Goal: Task Accomplishment & Management: Manage account settings

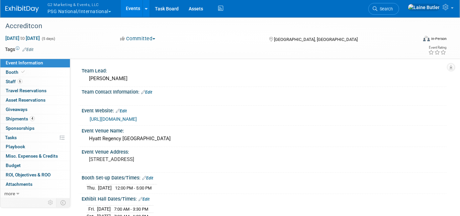
drag, startPoint x: 76, startPoint y: 12, endPoint x: 77, endPoint y: 19, distance: 7.8
click at [76, 12] on button "G2 Marketing & Events, LLC PSG National/International" at bounding box center [83, 8] width 73 height 17
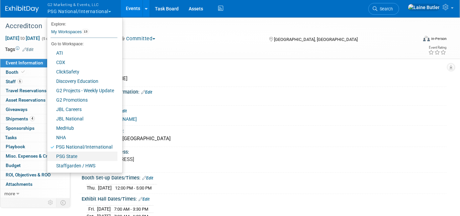
click at [96, 155] on link "PSG State" at bounding box center [82, 155] width 70 height 9
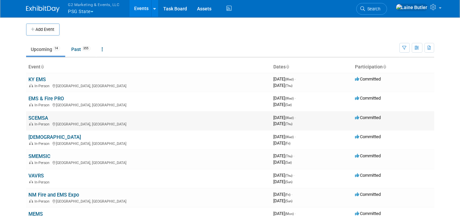
click at [32, 117] on link "SCEMSA" at bounding box center [39, 118] width 20 height 6
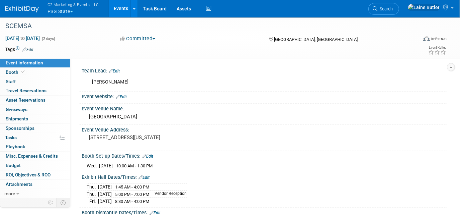
drag, startPoint x: 28, startPoint y: 116, endPoint x: 90, endPoint y: 86, distance: 68.1
click at [29, 116] on link "0 Shipments 0" at bounding box center [35, 118] width 70 height 9
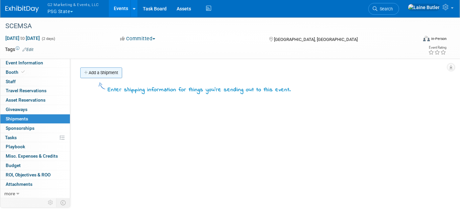
click at [103, 69] on link "Add a Shipment" at bounding box center [101, 72] width 42 height 11
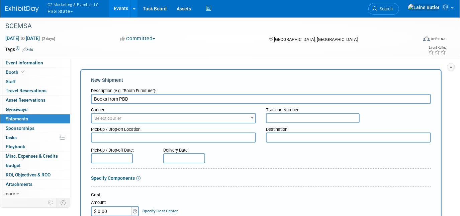
type input "Books from PBD"
click at [312, 119] on input "text" at bounding box center [313, 118] width 94 height 10
paste input "393309339981"
type input "393309339981"
click at [243, 121] on span "Select courier" at bounding box center [174, 117] width 164 height 9
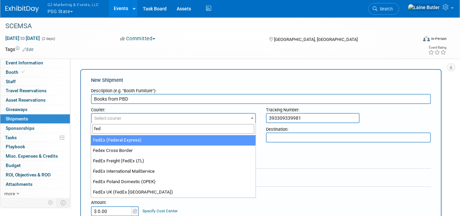
type input "fed"
select select "206"
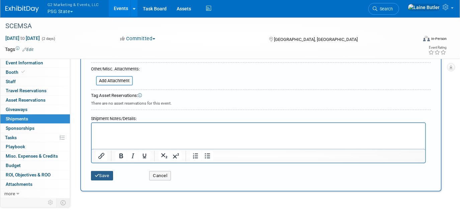
click at [100, 172] on button "Save" at bounding box center [102, 175] width 22 height 9
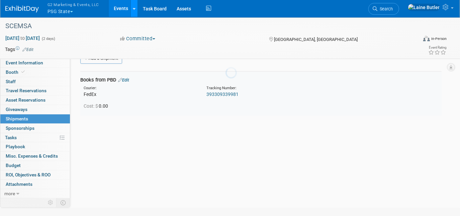
scroll to position [14, 0]
click at [34, 8] on img at bounding box center [21, 9] width 33 height 7
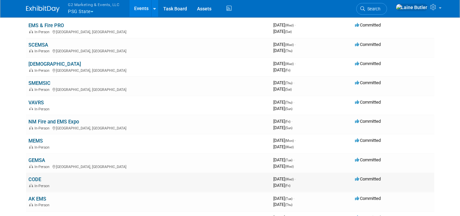
scroll to position [91, 0]
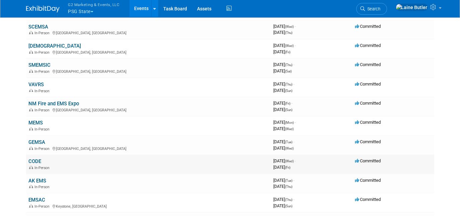
click at [37, 155] on td "CODE In-Person" at bounding box center [148, 163] width 245 height 19
click at [38, 158] on link "CODE" at bounding box center [35, 161] width 13 height 6
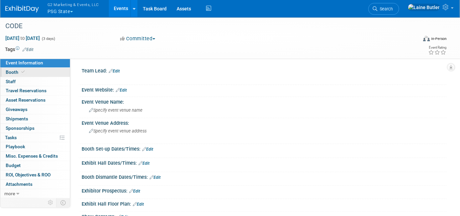
click at [14, 71] on span "Booth" at bounding box center [16, 71] width 20 height 5
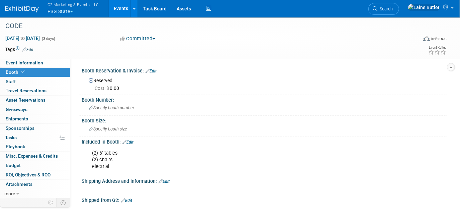
click at [70, 7] on span "G2 Marketing & Events, LLC" at bounding box center [74, 4] width 52 height 7
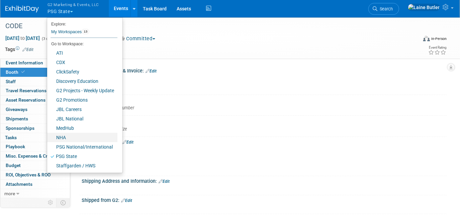
click at [95, 139] on link "NHA" at bounding box center [82, 137] width 70 height 9
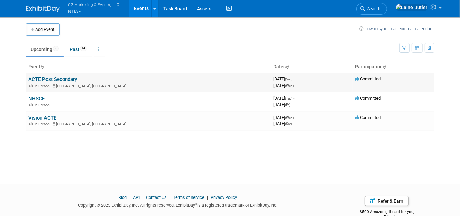
click at [76, 78] on link "ACTE Post Secondary" at bounding box center [53, 79] width 49 height 6
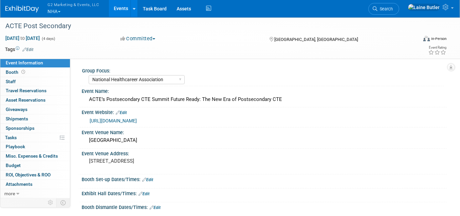
select select "National Healthcareer Association"
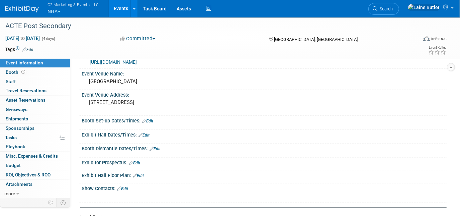
scroll to position [91, 0]
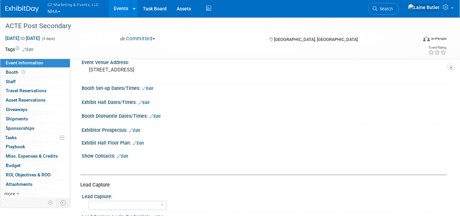
click at [150, 86] on link "Edit" at bounding box center [147, 88] width 11 height 5
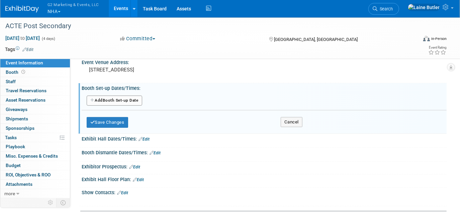
click at [105, 102] on button "Add Another Booth Set-up Date" at bounding box center [115, 100] width 56 height 10
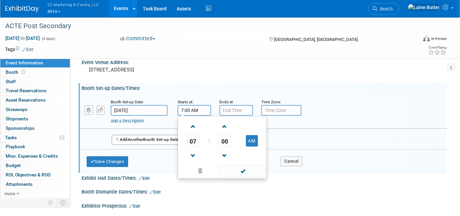
click at [193, 111] on input "7:00 AM" at bounding box center [194, 110] width 33 height 11
click at [193, 140] on span "07" at bounding box center [193, 141] width 13 height 12
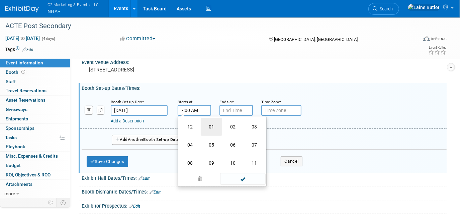
click at [210, 127] on td "01" at bounding box center [211, 127] width 21 height 18
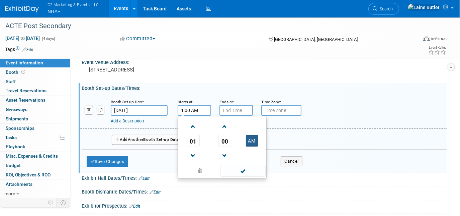
click at [254, 139] on button "AM" at bounding box center [252, 140] width 12 height 11
type input "1:00 PM"
click at [240, 112] on input "7:00 PM" at bounding box center [236, 110] width 33 height 11
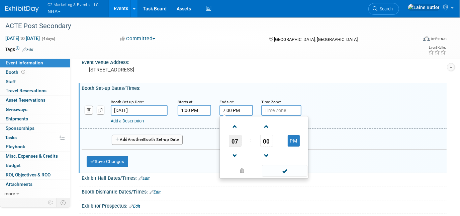
click at [239, 135] on span "07" at bounding box center [235, 141] width 13 height 12
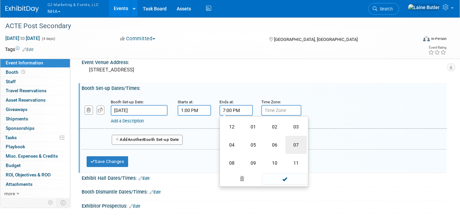
click at [298, 136] on td "07" at bounding box center [296, 145] width 21 height 18
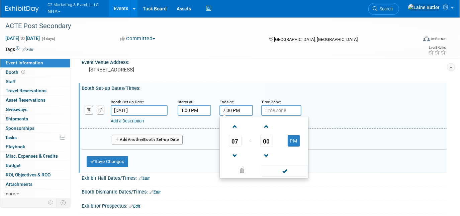
click at [243, 138] on td "07" at bounding box center [235, 141] width 28 height 12
click at [239, 138] on span "07" at bounding box center [235, 141] width 13 height 12
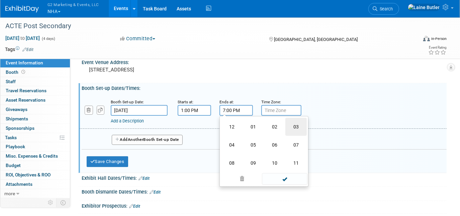
click at [301, 127] on td "03" at bounding box center [296, 127] width 21 height 18
type input "3:00 PM"
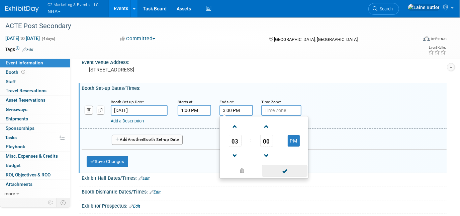
click at [297, 166] on span at bounding box center [284, 171] width 45 height 12
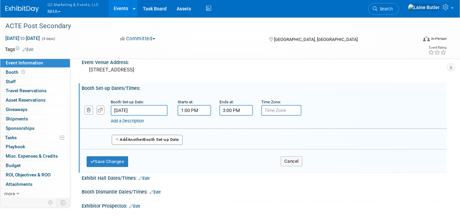
click at [131, 159] on div "Save Changes Cancel" at bounding box center [195, 159] width 216 height 21
click at [110, 160] on button "Save Changes" at bounding box center [108, 161] width 42 height 11
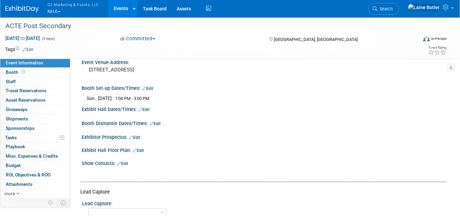
click at [149, 107] on link "Edit" at bounding box center [144, 109] width 11 height 5
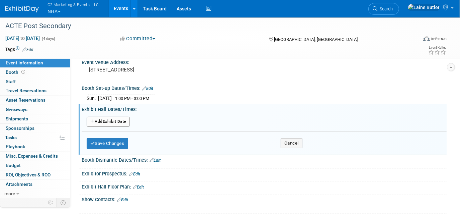
click at [117, 119] on button "Add Another Exhibit Date" at bounding box center [108, 121] width 43 height 10
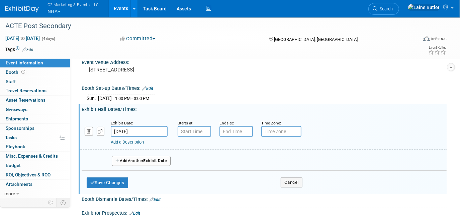
scroll to position [152, 0]
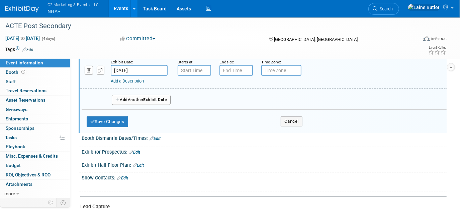
click at [125, 65] on input "Oct 5, 2025" at bounding box center [139, 70] width 57 height 11
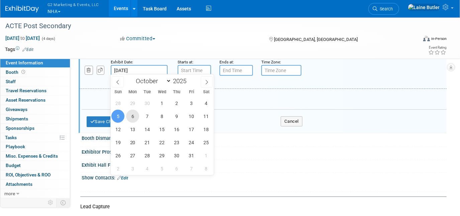
drag, startPoint x: 135, startPoint y: 119, endPoint x: 190, endPoint y: 86, distance: 65.0
click at [136, 118] on span "6" at bounding box center [132, 115] width 13 height 13
type input "Oct 6, 2025"
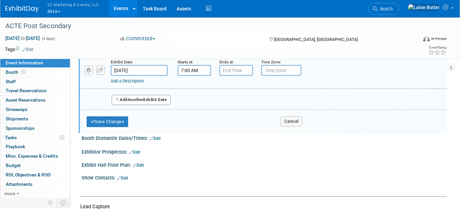
click at [195, 70] on input "7:00 AM" at bounding box center [194, 70] width 33 height 11
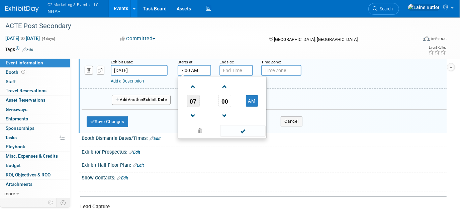
click at [193, 100] on span "07" at bounding box center [193, 101] width 13 height 12
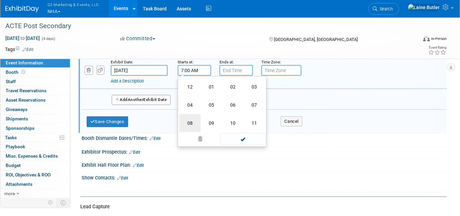
click at [187, 119] on td "08" at bounding box center [189, 123] width 21 height 18
type input "8:00 AM"
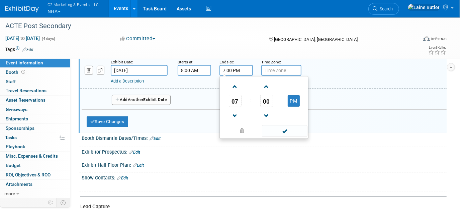
click at [233, 71] on input "7:00 PM" at bounding box center [236, 70] width 33 height 11
click at [234, 96] on span "07" at bounding box center [235, 101] width 13 height 12
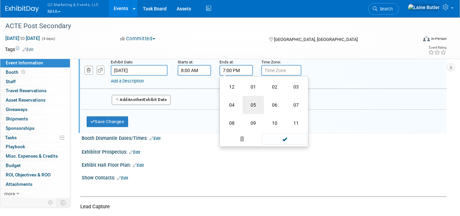
click at [249, 103] on td "05" at bounding box center [253, 105] width 21 height 18
type input "5:00 PM"
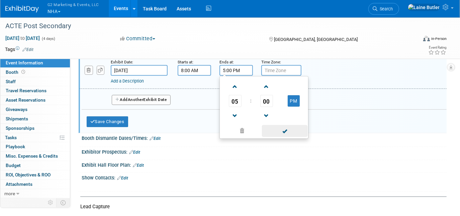
click at [296, 129] on span at bounding box center [284, 131] width 45 height 12
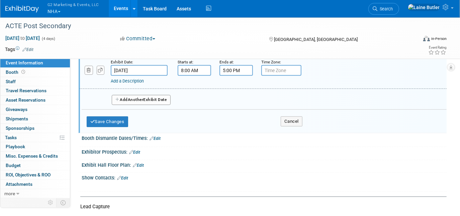
click at [158, 98] on button "Add Another Exhibit Date" at bounding box center [141, 100] width 59 height 10
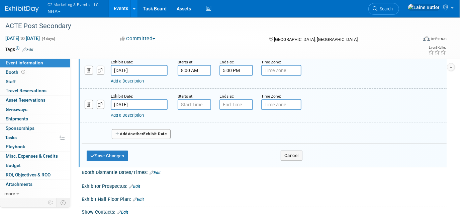
click at [153, 100] on input "Oct 7, 2025" at bounding box center [139, 104] width 57 height 11
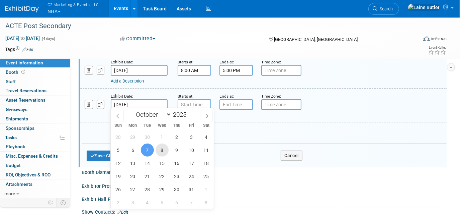
click at [160, 150] on span "8" at bounding box center [162, 149] width 13 height 13
type input "Oct 8, 2025"
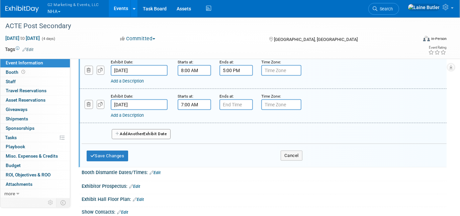
click at [195, 99] on input "7:00 AM" at bounding box center [194, 104] width 33 height 11
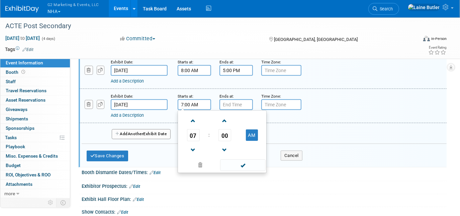
click at [194, 129] on span "07" at bounding box center [193, 135] width 13 height 12
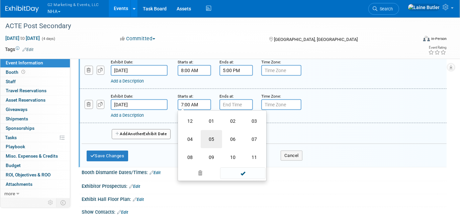
click at [205, 130] on td "05" at bounding box center [211, 139] width 21 height 18
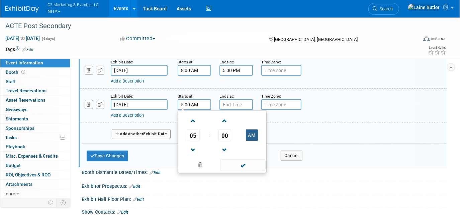
click at [249, 132] on button "AM" at bounding box center [252, 134] width 12 height 11
type input "5:00 PM"
click at [237, 105] on input "7:00 PM" at bounding box center [236, 104] width 33 height 11
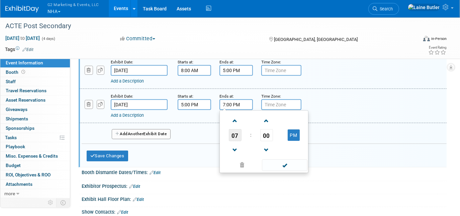
click at [237, 132] on span "07" at bounding box center [235, 135] width 13 height 12
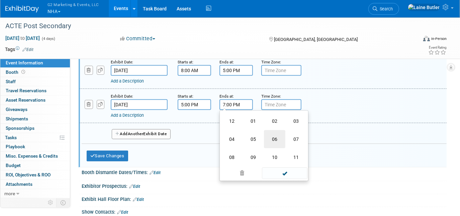
click at [276, 135] on td "06" at bounding box center [274, 139] width 21 height 18
type input "6:00 PM"
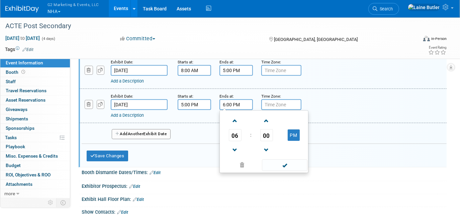
click at [136, 112] on link "Add a Description" at bounding box center [127, 114] width 33 height 5
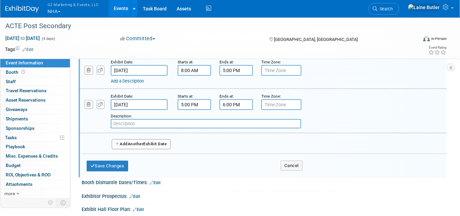
click at [142, 121] on input "text" at bounding box center [206, 123] width 190 height 9
type input "Networking Reception"
click at [114, 163] on button "Save Changes" at bounding box center [108, 165] width 42 height 11
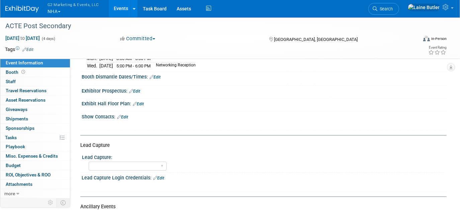
click at [159, 76] on link "Edit" at bounding box center [155, 77] width 11 height 5
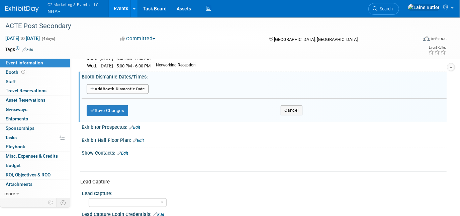
click at [143, 84] on button "Add Another Booth Dismantle Date" at bounding box center [118, 89] width 62 height 10
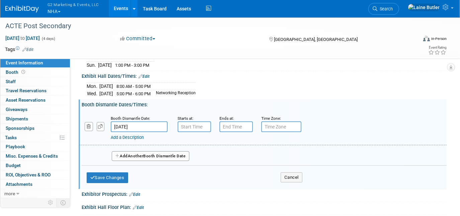
scroll to position [91, 0]
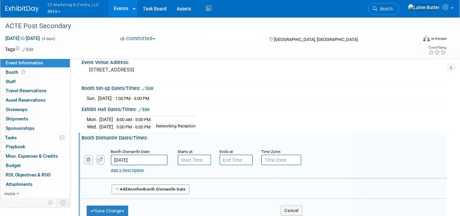
click at [151, 108] on div "Exhibit Hall Dates/Times: Edit" at bounding box center [264, 108] width 365 height 9
click at [150, 108] on link "Edit" at bounding box center [144, 109] width 11 height 5
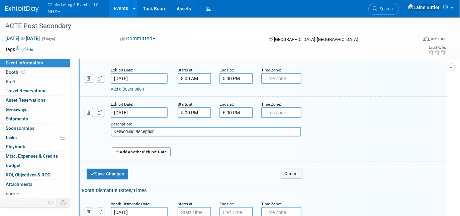
scroll to position [182, 0]
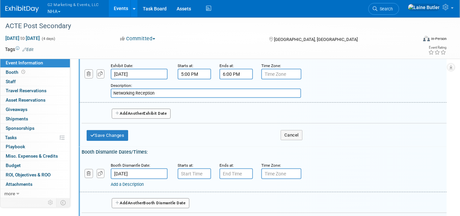
click at [144, 111] on span "Another" at bounding box center [136, 113] width 16 height 5
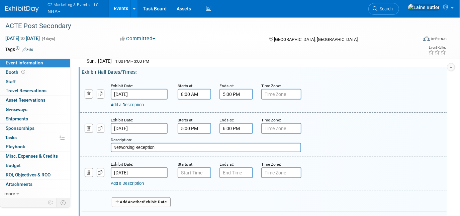
scroll to position [122, 0]
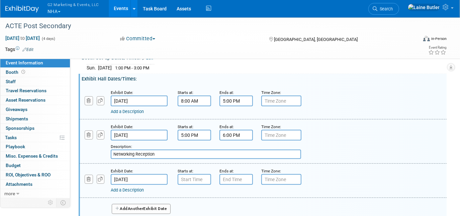
click at [132, 140] on div "Add a Description Description: Networking Reception" at bounding box center [247, 149] width 273 height 18
click at [131, 133] on input "Oct 8, 2025" at bounding box center [139, 135] width 57 height 11
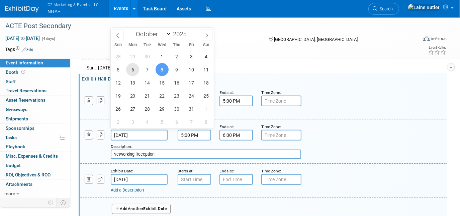
click at [135, 69] on span "6" at bounding box center [132, 69] width 13 height 13
type input "Oct 6, 2025"
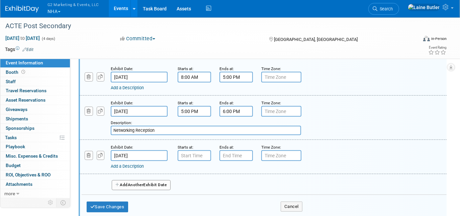
scroll to position [152, 0]
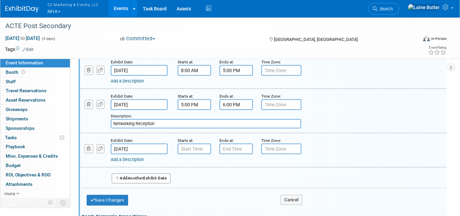
click at [144, 147] on input "Oct 9, 2025" at bounding box center [139, 148] width 57 height 11
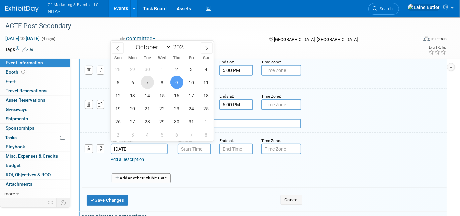
click at [148, 80] on span "7" at bounding box center [147, 82] width 13 height 13
type input "Oct 7, 2025"
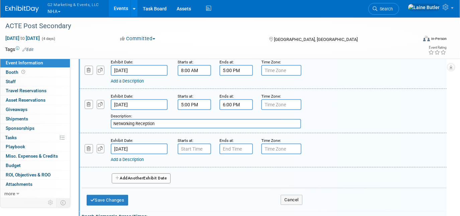
type input "7:00 AM"
click at [191, 149] on input "7:00 AM" at bounding box center [194, 148] width 33 height 11
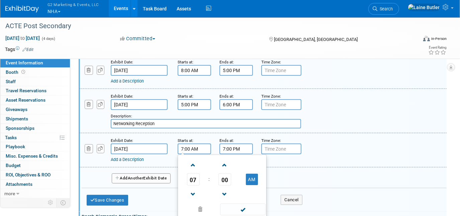
click at [249, 150] on input "7:00 PM" at bounding box center [236, 148] width 33 height 11
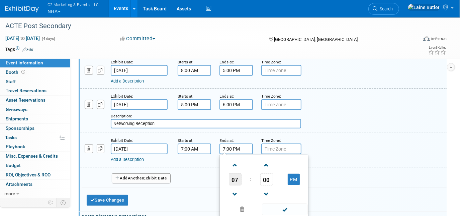
click at [234, 175] on span "07" at bounding box center [235, 179] width 13 height 12
click at [272, 163] on td "02" at bounding box center [274, 165] width 21 height 18
type input "2:00 PM"
click at [296, 204] on span at bounding box center [284, 209] width 45 height 12
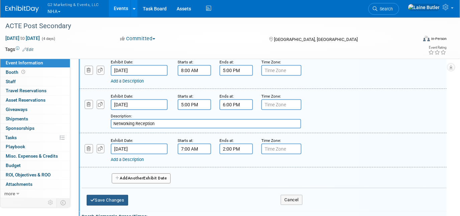
click at [108, 194] on button "Save Changes" at bounding box center [108, 199] width 42 height 11
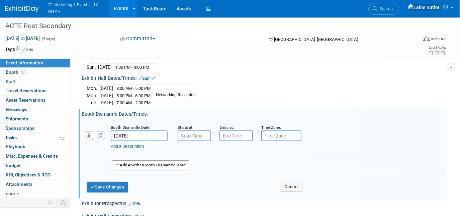
scroll to position [91, 0]
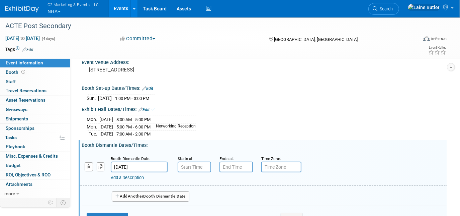
click at [151, 88] on link "Edit" at bounding box center [147, 88] width 11 height 5
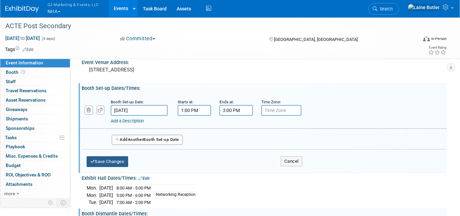
click at [121, 161] on button "Save Changes" at bounding box center [108, 161] width 42 height 11
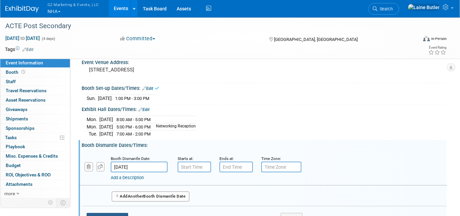
click at [104, 213] on button "Save Changes" at bounding box center [108, 218] width 42 height 11
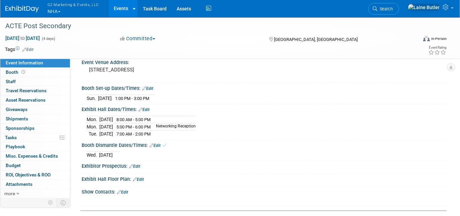
click at [148, 108] on link "Edit" at bounding box center [144, 109] width 11 height 5
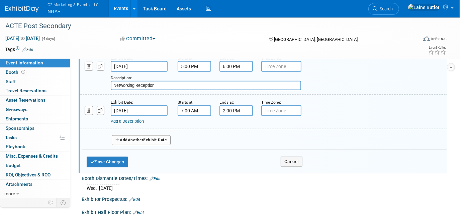
scroll to position [213, 0]
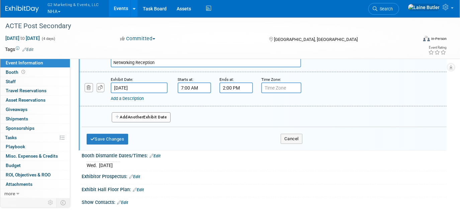
click at [128, 113] on button "Add Another Exhibit Date" at bounding box center [141, 117] width 59 height 10
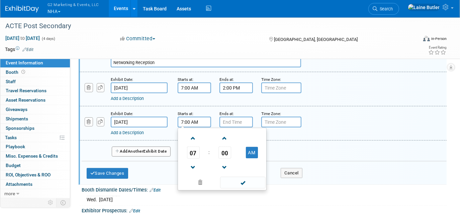
click at [192, 116] on input "7:00 AM" at bounding box center [194, 121] width 33 height 11
click at [192, 146] on span "07" at bounding box center [193, 152] width 13 height 12
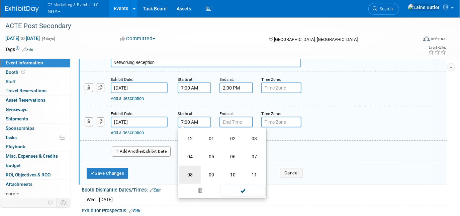
click at [195, 170] on td "08" at bounding box center [189, 174] width 21 height 18
type input "8:00 AM"
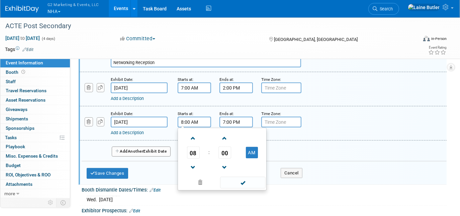
click at [231, 116] on input "7:00 PM" at bounding box center [236, 121] width 33 height 11
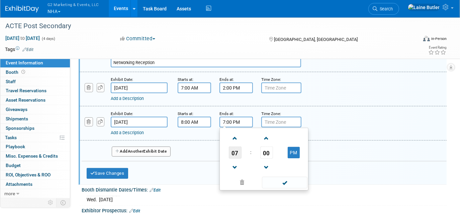
click at [233, 146] on span "07" at bounding box center [235, 152] width 13 height 12
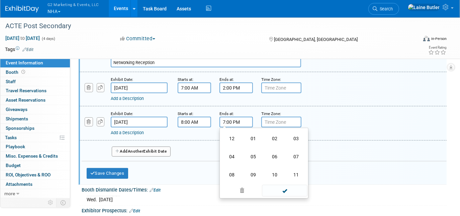
drag, startPoint x: 230, startPoint y: 166, endPoint x: 243, endPoint y: 160, distance: 14.9
click at [230, 166] on td "08" at bounding box center [231, 174] width 21 height 18
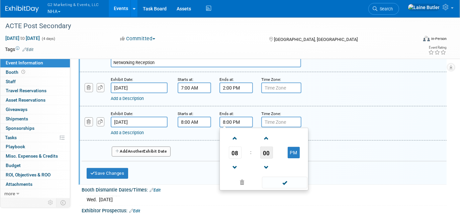
click at [264, 148] on span "00" at bounding box center [266, 152] width 13 height 12
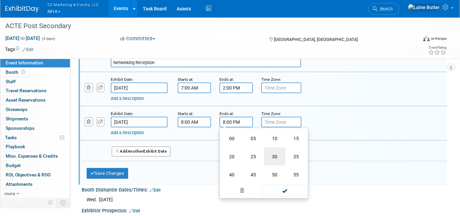
click at [271, 152] on td "30" at bounding box center [274, 156] width 21 height 18
type input "8:30 PM"
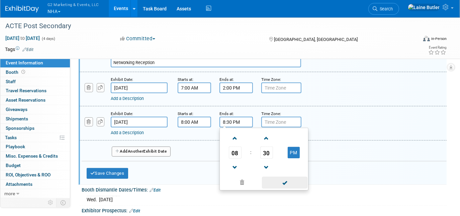
click at [284, 183] on span at bounding box center [284, 182] width 45 height 12
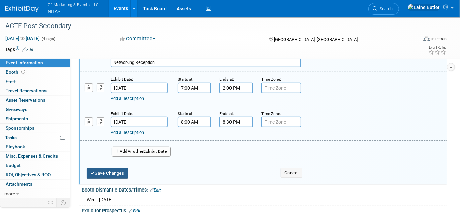
click at [118, 171] on button "Save Changes" at bounding box center [108, 173] width 42 height 11
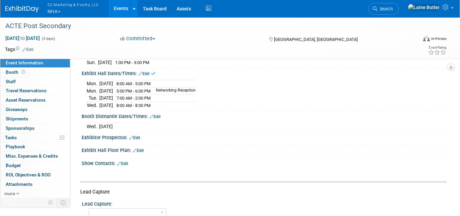
scroll to position [121, 0]
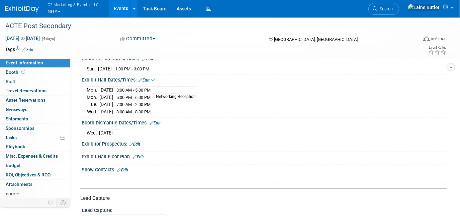
click at [158, 122] on link "Edit" at bounding box center [155, 123] width 11 height 5
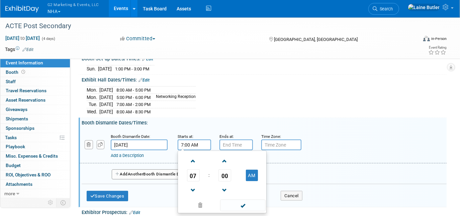
click at [193, 141] on input "7:00 AM" at bounding box center [194, 144] width 33 height 11
click at [196, 175] on span "07" at bounding box center [193, 175] width 13 height 12
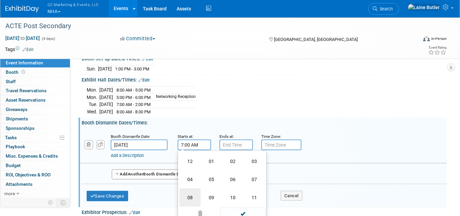
click at [185, 192] on td "08" at bounding box center [189, 197] width 21 height 18
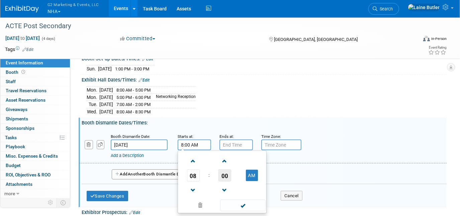
click at [228, 172] on span "00" at bounding box center [225, 175] width 13 height 12
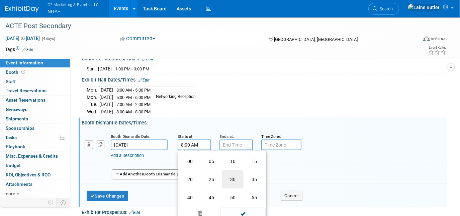
click at [231, 176] on td "30" at bounding box center [232, 179] width 21 height 18
type input "8:30 AM"
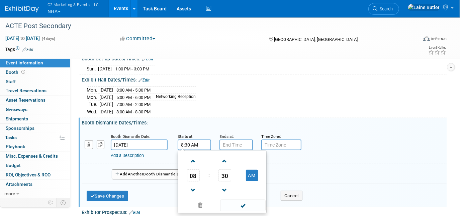
click at [236, 135] on div "Ends at:" at bounding box center [236, 136] width 32 height 7
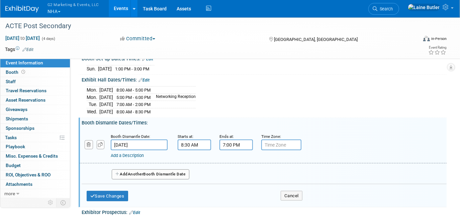
drag, startPoint x: 237, startPoint y: 141, endPoint x: 239, endPoint y: 147, distance: 6.2
click at [238, 144] on input "7:00 PM" at bounding box center [236, 144] width 33 height 11
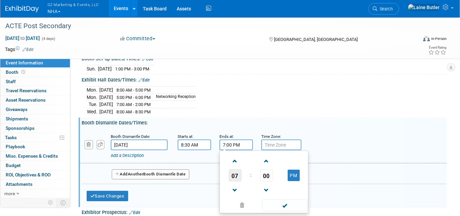
click at [239, 173] on span "07" at bounding box center [235, 175] width 13 height 12
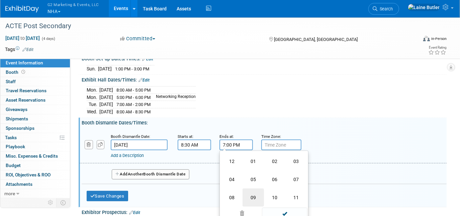
click at [253, 190] on td "09" at bounding box center [253, 197] width 21 height 18
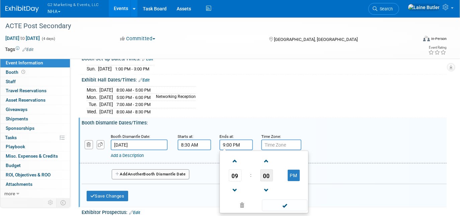
click at [264, 174] on span "00" at bounding box center [266, 175] width 13 height 12
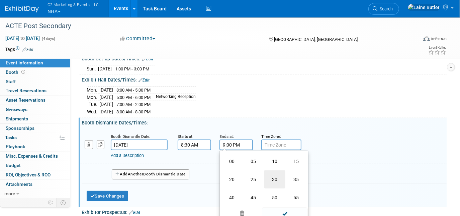
click at [268, 174] on td "30" at bounding box center [274, 179] width 21 height 18
type input "9:30 PM"
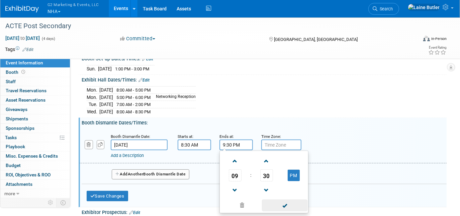
click at [279, 200] on span at bounding box center [284, 205] width 45 height 12
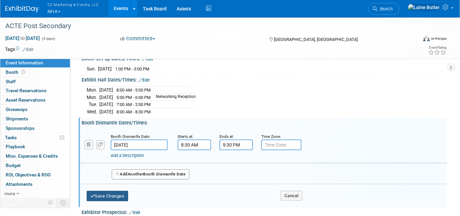
click at [110, 194] on button "Save Changes" at bounding box center [108, 195] width 42 height 11
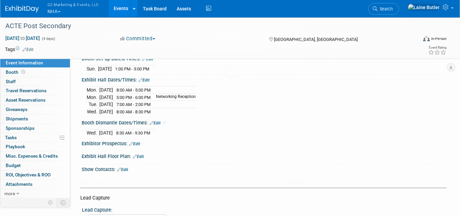
click at [226, 200] on div at bounding box center [230, 108] width 9 height 216
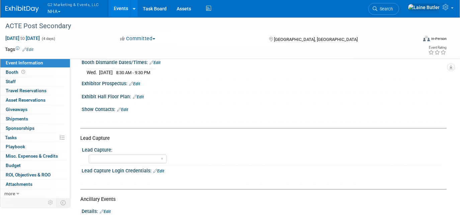
scroll to position [212, 0]
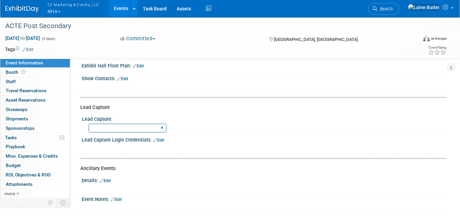
click at [142, 127] on select "Show Rented App Show Rented Handheld Device In-house Created Form w/ Link" at bounding box center [128, 128] width 78 height 9
select select "In-house Created Form w/ Link"
click at [89, 124] on select "Show Rented App Show Rented Handheld Device In-house Created Form w/ Link" at bounding box center [128, 128] width 78 height 9
click at [191, 144] on div at bounding box center [231, 147] width 289 height 7
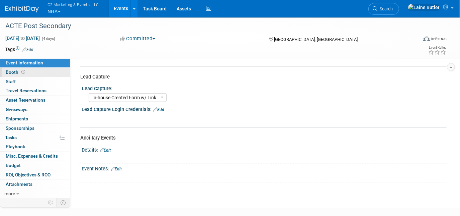
click at [50, 75] on link "Booth" at bounding box center [35, 72] width 70 height 9
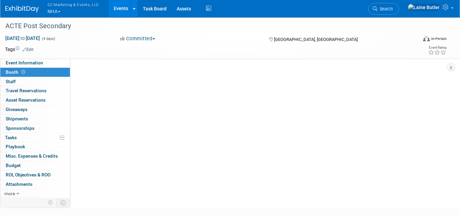
scroll to position [0, 0]
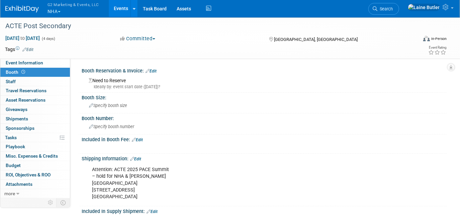
click at [150, 70] on link "Edit" at bounding box center [151, 71] width 11 height 5
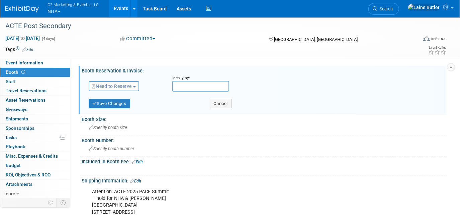
click at [132, 88] on span "Need to Reserve" at bounding box center [112, 85] width 40 height 5
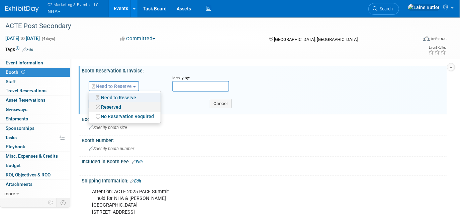
click at [121, 108] on link "Reserved" at bounding box center [125, 106] width 72 height 9
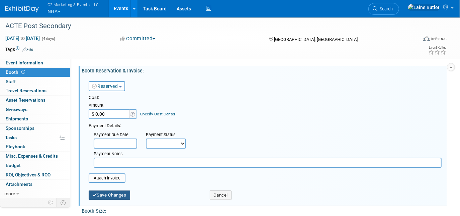
click at [116, 192] on button "Save Changes" at bounding box center [110, 194] width 42 height 9
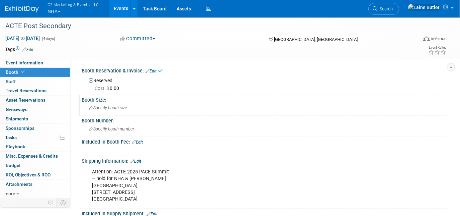
click at [125, 107] on span "Specify booth size" at bounding box center [108, 107] width 38 height 5
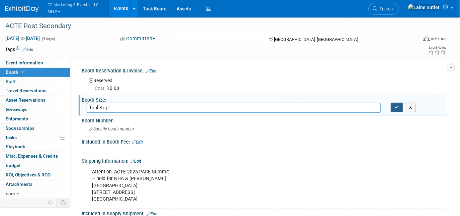
type input "Tabletop"
click at [401, 105] on button "button" at bounding box center [397, 106] width 12 height 9
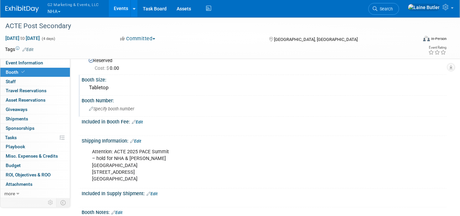
scroll to position [30, 0]
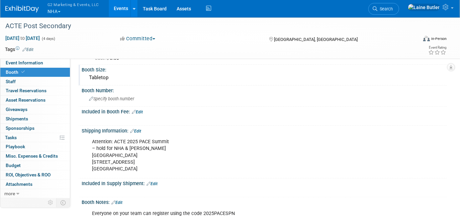
click at [142, 114] on div "X" at bounding box center [263, 115] width 357 height 3
click at [142, 110] on link "Edit" at bounding box center [137, 111] width 11 height 5
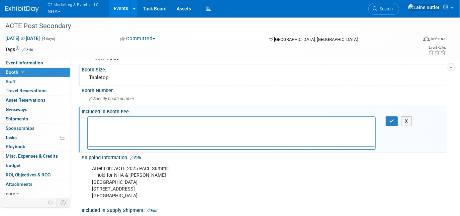
scroll to position [0, 0]
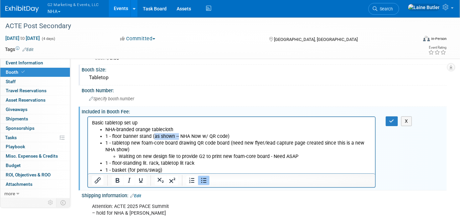
drag, startPoint x: 178, startPoint y: 135, endPoint x: 154, endPoint y: 135, distance: 23.8
click at [154, 135] on p "1 - floor banner stand (as shown -- NHA Now w/ QR code)" at bounding box center [238, 136] width 266 height 7
click at [175, 136] on p "1 - floor banner stand (NHA Now w/ QR code)" at bounding box center [238, 136] width 266 height 7
click at [241, 128] on p "NHA-branded orange tablecloth" at bounding box center [238, 129] width 266 height 7
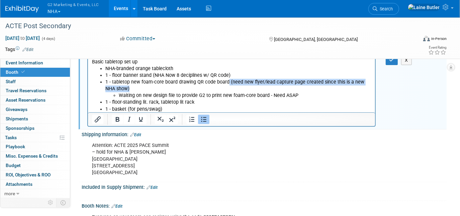
drag, startPoint x: 124, startPoint y: 91, endPoint x: 226, endPoint y: 83, distance: 103.1
click at [226, 83] on p "1 - tabletop new foam-core board drawing QR code board (need new flyer/lead cap…" at bounding box center [238, 84] width 266 height 13
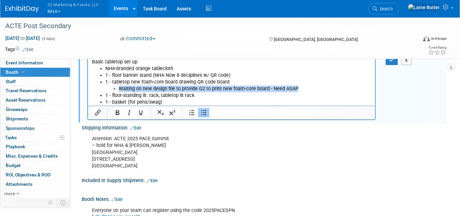
drag, startPoint x: 302, startPoint y: 87, endPoint x: 99, endPoint y: 86, distance: 203.2
click at [99, 86] on ul "NHA-branded orange tablecloth 1 - floor banner stand (NHA Now 8 deciplines w/ Q…" at bounding box center [232, 85] width 280 height 40
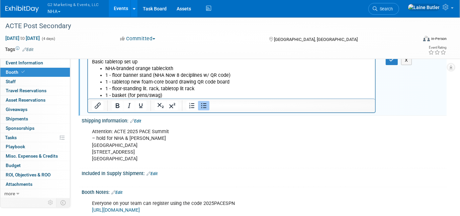
click at [200, 93] on p "1 - basket (for pens/swag)" at bounding box center [238, 95] width 266 height 7
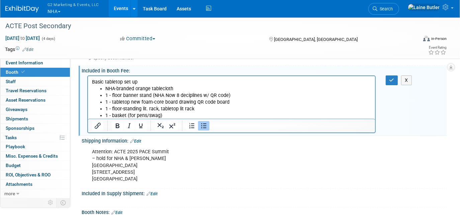
scroll to position [61, 0]
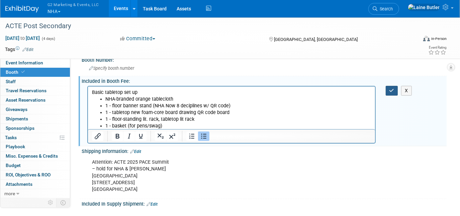
click at [391, 86] on button "button" at bounding box center [392, 91] width 12 height 10
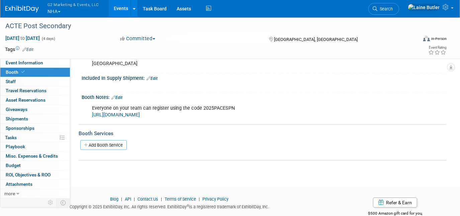
scroll to position [182, 0]
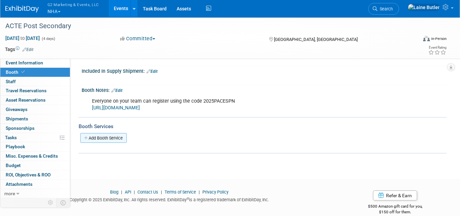
click at [115, 134] on link "Add Booth Service" at bounding box center [103, 138] width 47 height 10
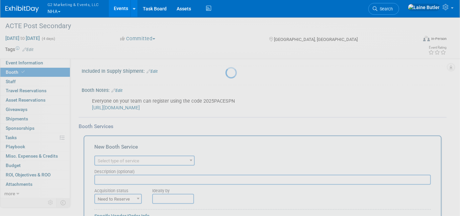
scroll to position [0, 0]
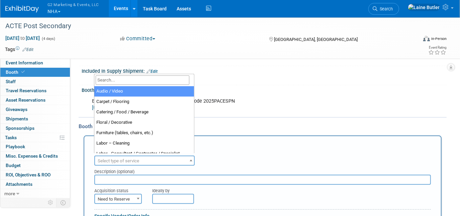
click at [136, 158] on span "Select type of service" at bounding box center [119, 160] width 42 height 5
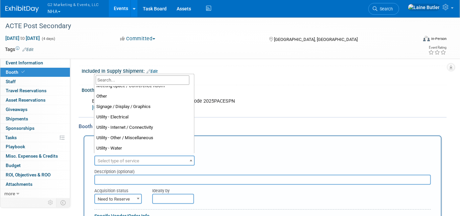
scroll to position [171, 0]
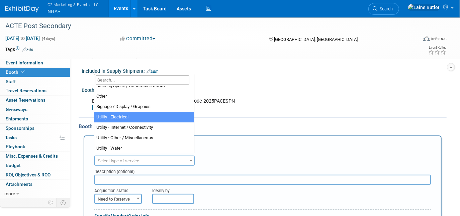
select select "8"
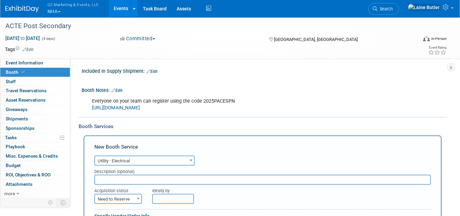
click at [217, 150] on div "New Booth Service" at bounding box center [262, 148] width 337 height 11
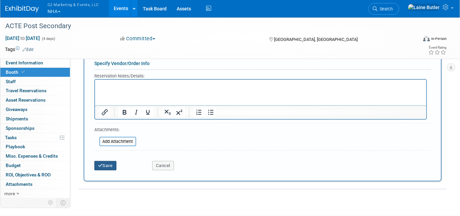
click at [108, 162] on button "Save" at bounding box center [105, 165] width 22 height 9
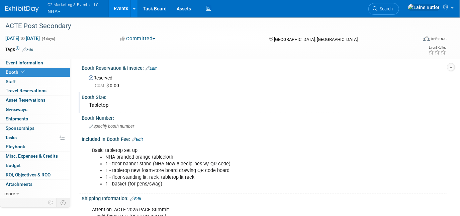
scroll to position [0, 0]
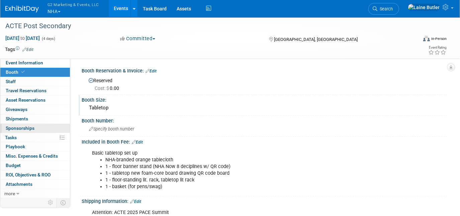
click at [51, 128] on link "0 Sponsorships 0" at bounding box center [35, 128] width 70 height 9
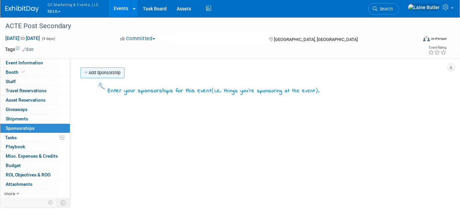
click at [96, 75] on link "Add Sponsorship" at bounding box center [102, 72] width 44 height 11
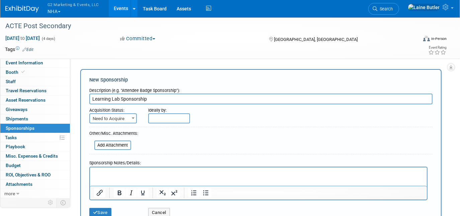
type input "Learning Lab Sponsorship"
click at [111, 120] on span "Need to Acquire" at bounding box center [113, 118] width 46 height 9
select select "2"
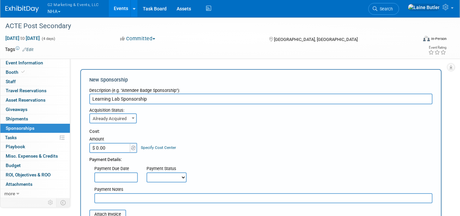
click at [206, 143] on div "Cost: Amount $ 0.00 Specify Cost Center Cost Center -- Not Specified --" at bounding box center [260, 140] width 343 height 24
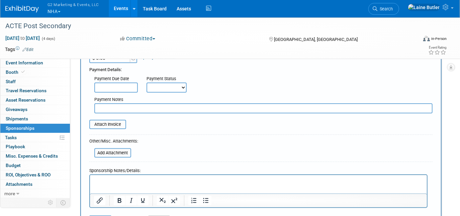
scroll to position [122, 0]
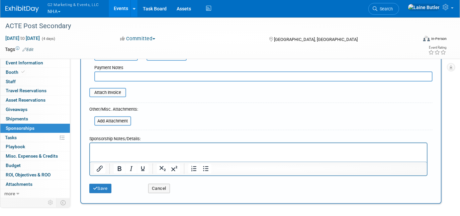
click at [130, 152] on html at bounding box center [258, 147] width 337 height 9
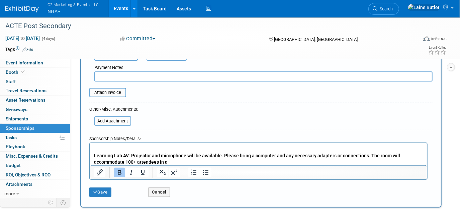
click at [92, 154] on html "Learning Lab AV: Projector and microphone will be available. Please bring a com…" at bounding box center [258, 154] width 337 height 22
click at [94, 154] on b "Learning Lab AV: Projector and microphone will be available. Please bring a com…" at bounding box center [247, 158] width 306 height 12
click at [181, 161] on p "Learning Lab AV: Projector and microphone will be available. Please bring a com…" at bounding box center [258, 155] width 329 height 20
click at [104, 148] on p "Learning Lab AV: Projector and microphone will be available. Please bring a com…" at bounding box center [258, 155] width 329 height 20
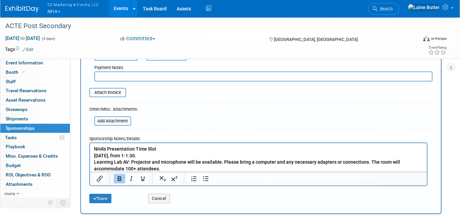
click at [164, 156] on p "Monday, October 6, from 1-1:30. Learning Lab AV: Projector and microphone will …" at bounding box center [258, 162] width 329 height 20
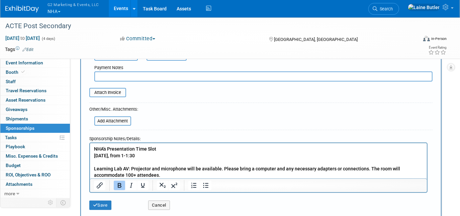
click at [155, 149] on p "NHA's Presentation Time Slot" at bounding box center [258, 148] width 329 height 7
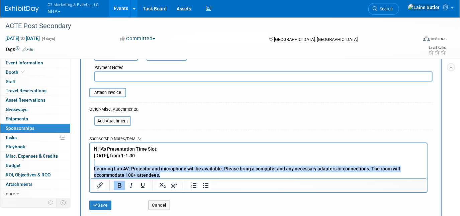
drag, startPoint x: 169, startPoint y: 176, endPoint x: 199, endPoint y: 319, distance: 145.7
click at [90, 164] on html "NHA's Presentation Time Slot: Monday, October 6, from 1-1:30 Learning Lab AV: P…" at bounding box center [258, 160] width 337 height 35
click at [122, 182] on icon "Bold" at bounding box center [119, 185] width 8 height 8
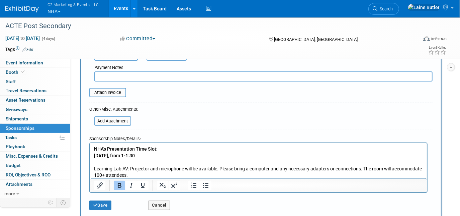
click at [183, 149] on p "NHA's Presentation Time Slot:" at bounding box center [258, 148] width 329 height 7
click at [101, 201] on button "Save" at bounding box center [100, 204] width 22 height 9
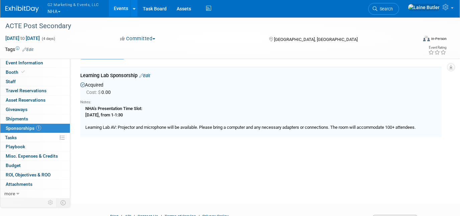
scroll to position [13, 0]
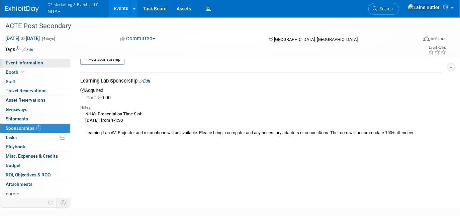
click at [59, 64] on link "Event Information" at bounding box center [35, 62] width 70 height 9
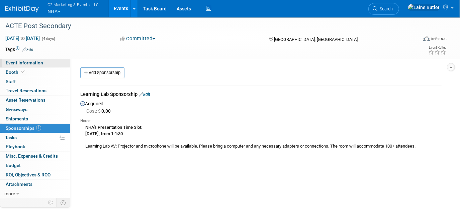
select select "National Healthcareer Association"
select select "In-house Created Form w/ Link"
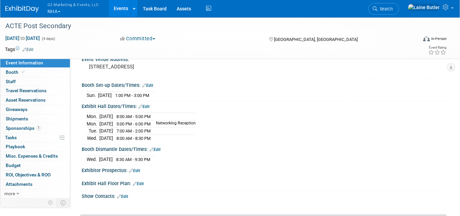
scroll to position [122, 0]
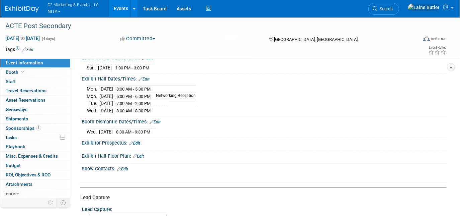
click at [148, 77] on link "Edit" at bounding box center [144, 79] width 11 height 5
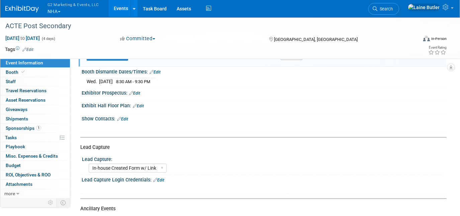
scroll to position [243, 0]
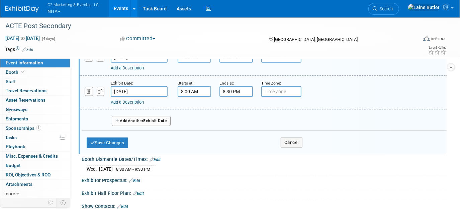
click at [124, 121] on button "Add Another Exhibit Date" at bounding box center [141, 121] width 59 height 10
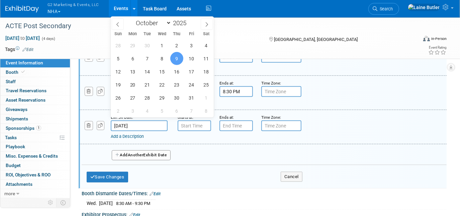
click at [126, 123] on input "Oct 9, 2025" at bounding box center [139, 125] width 57 height 11
click at [138, 57] on span "6" at bounding box center [132, 58] width 13 height 13
type input "Oct 6, 2025"
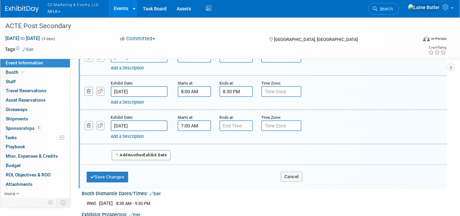
click at [187, 122] on input "7:00 AM" at bounding box center [194, 125] width 33 height 11
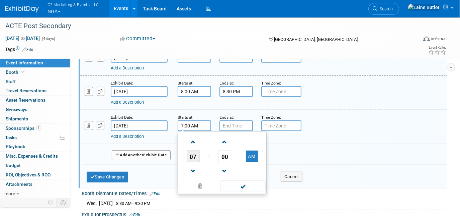
click at [196, 153] on span "07" at bounding box center [193, 156] width 13 height 12
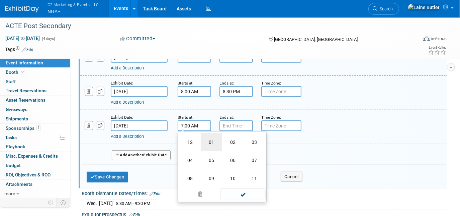
click at [208, 137] on td "01" at bounding box center [211, 142] width 21 height 18
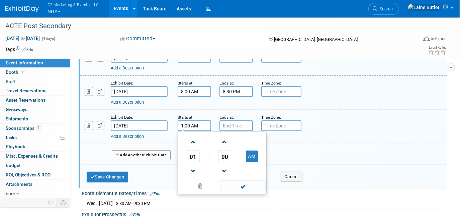
click at [262, 154] on td "AM" at bounding box center [252, 156] width 26 height 12
click at [250, 150] on button "AM" at bounding box center [252, 155] width 12 height 11
type input "1:00 PM"
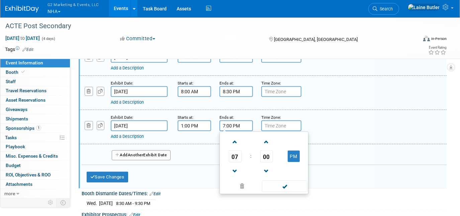
click at [244, 121] on input "7:00 PM" at bounding box center [236, 125] width 33 height 11
click at [239, 150] on span "07" at bounding box center [235, 156] width 13 height 12
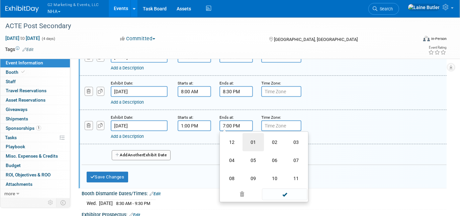
click at [249, 141] on td "01" at bounding box center [253, 142] width 21 height 18
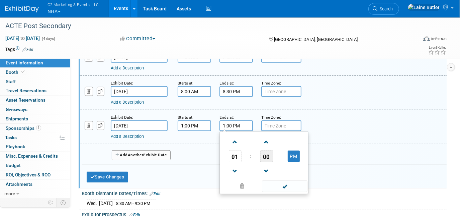
click at [262, 151] on span "00" at bounding box center [266, 156] width 13 height 12
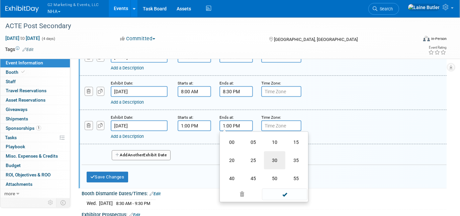
click at [277, 156] on td "30" at bounding box center [274, 160] width 21 height 18
type input "1:30 PM"
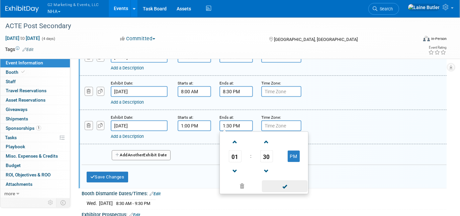
click at [275, 186] on span at bounding box center [284, 186] width 45 height 12
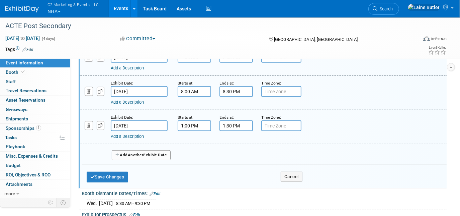
click at [134, 134] on link "Add a Description" at bounding box center [127, 136] width 33 height 5
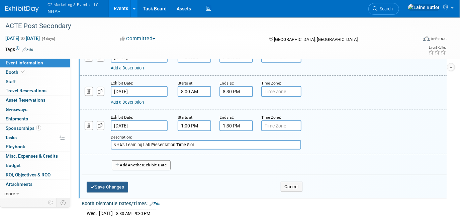
type input "NHA's Learning Lab Presentation Time Slot"
click at [109, 185] on button "Save Changes" at bounding box center [108, 186] width 42 height 11
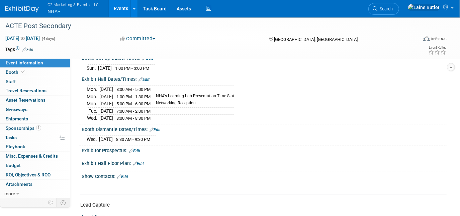
scroll to position [122, 0]
click at [36, 80] on link "0 Staff 0" at bounding box center [35, 81] width 70 height 9
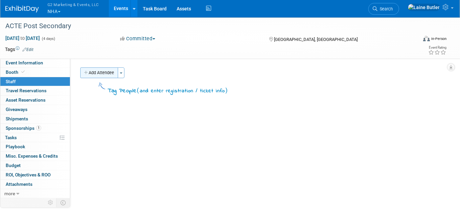
click at [92, 77] on button "Add Attendee" at bounding box center [99, 72] width 38 height 11
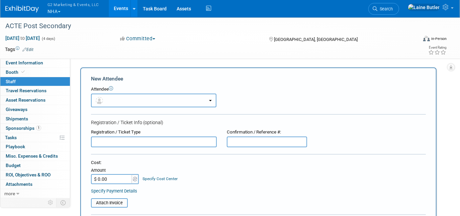
click at [118, 103] on button "button" at bounding box center [154, 100] width 126 height 14
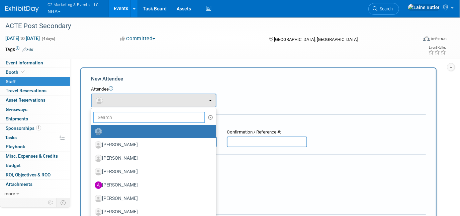
click at [160, 112] on input "text" at bounding box center [149, 116] width 112 height 11
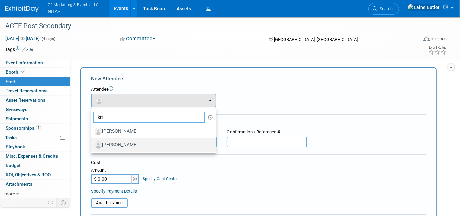
type input "kri"
click at [161, 145] on label "Kristine Lomantini" at bounding box center [152, 144] width 115 height 11
click at [92, 145] on input "Kristine Lomantini" at bounding box center [90, 144] width 4 height 4
select select "718b64df-490f-40ef-b8f8-5efde460853c"
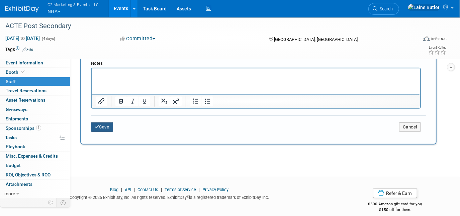
click at [100, 123] on button "Save" at bounding box center [102, 126] width 22 height 9
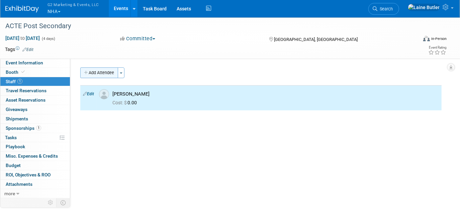
click at [105, 74] on button "Add Attendee" at bounding box center [99, 72] width 38 height 11
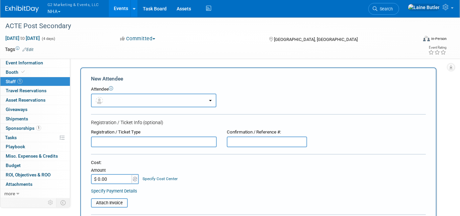
click at [110, 98] on button "button" at bounding box center [154, 100] width 126 height 14
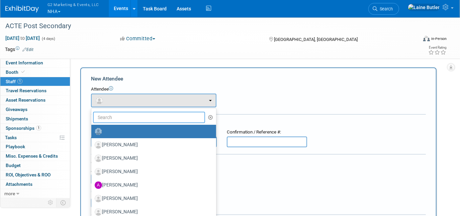
click at [113, 116] on input "text" at bounding box center [149, 116] width 112 height 11
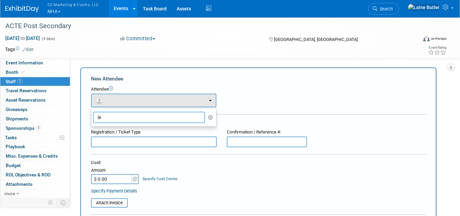
type input "l"
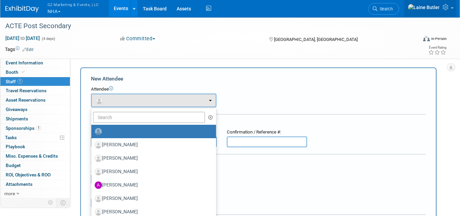
click at [448, 6] on icon at bounding box center [447, 7] width 8 height 6
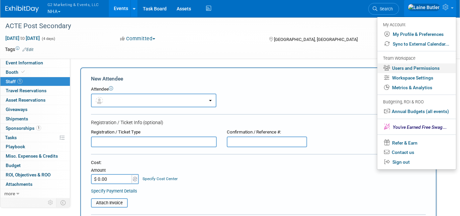
click at [415, 65] on link "Users and Permissions" at bounding box center [417, 68] width 79 height 10
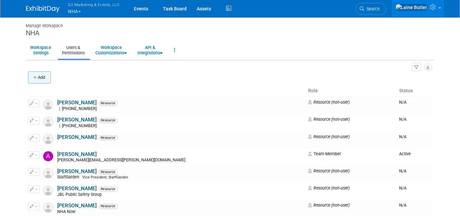
click at [42, 81] on button "Add" at bounding box center [39, 77] width 23 height 12
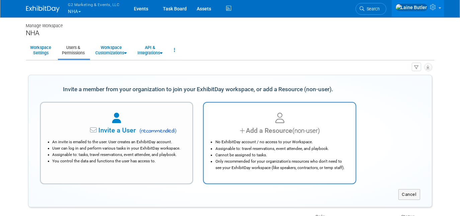
click at [235, 133] on div "Add a Resource (non-user)" at bounding box center [279, 131] width 135 height 10
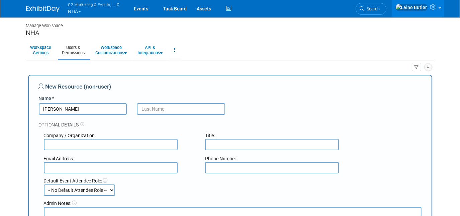
type input "Leigh"
click at [178, 106] on input "text" at bounding box center [181, 108] width 88 height 11
type input "Schenck"
type input "NHA"
type input "Leigh.Schenck@nhanow.com"
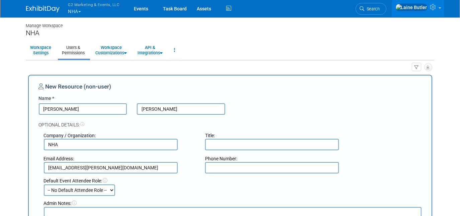
type input "8008994502"
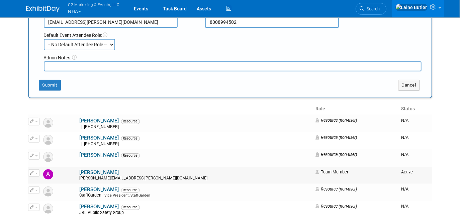
scroll to position [152, 0]
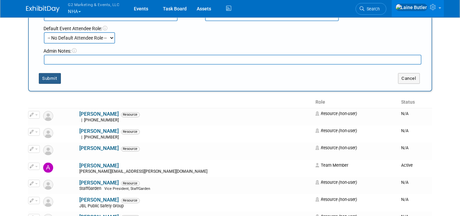
click at [54, 79] on button "Submit" at bounding box center [50, 78] width 22 height 11
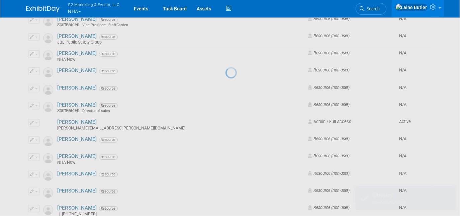
scroll to position [0, 0]
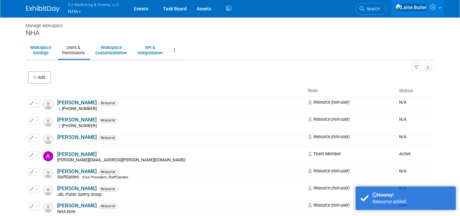
click at [48, 7] on img at bounding box center [42, 9] width 33 height 7
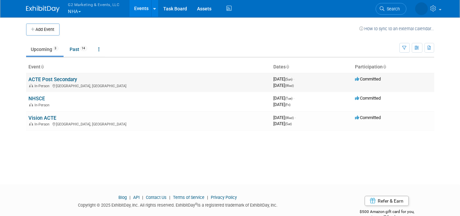
click at [48, 78] on link "ACTE Post Secondary" at bounding box center [53, 79] width 49 height 6
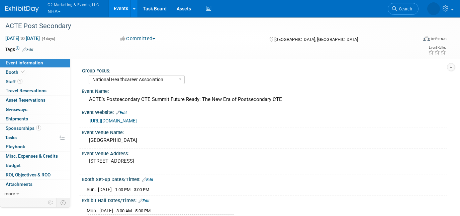
select select "National Healthcareer Association"
select select "In-house Created Form w/ Link"
click at [26, 125] on span "Sponsorships 1" at bounding box center [23, 127] width 35 height 5
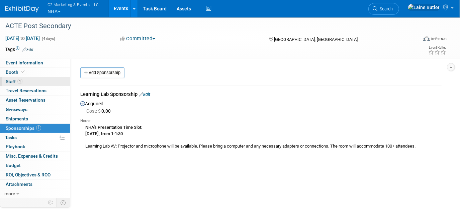
click at [20, 83] on span "1" at bounding box center [19, 81] width 5 height 5
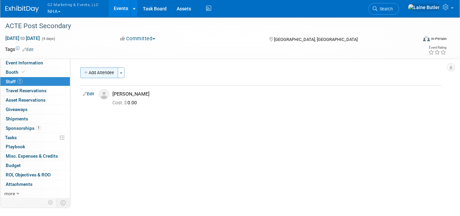
click at [105, 73] on button "Add Attendee" at bounding box center [99, 72] width 38 height 11
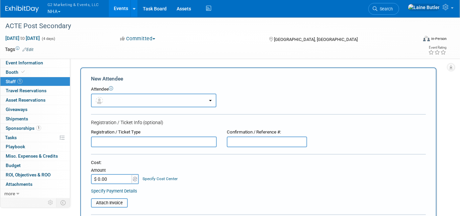
click at [122, 103] on button "button" at bounding box center [154, 100] width 126 height 14
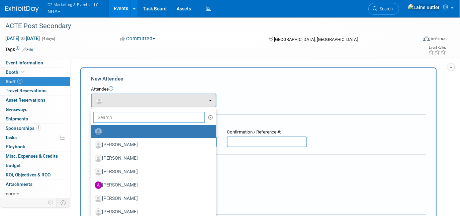
click at [125, 119] on input "text" at bounding box center [149, 116] width 112 height 11
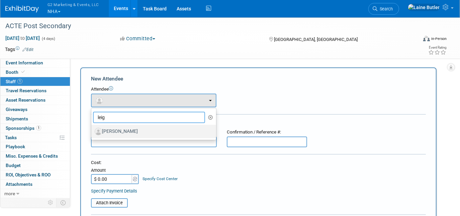
type input "leig"
click at [130, 133] on label "Leigh Schenck" at bounding box center [152, 131] width 115 height 11
click at [92, 133] on input "Leigh Schenck" at bounding box center [90, 130] width 4 height 4
select select "fbc35814-c863-4655-a664-603d06cbd41c"
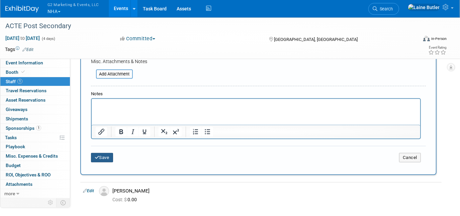
click at [102, 155] on button "Save" at bounding box center [102, 157] width 22 height 9
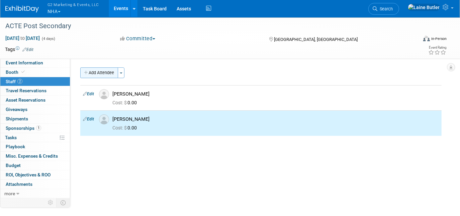
click at [96, 74] on button "Add Attendee" at bounding box center [99, 72] width 38 height 11
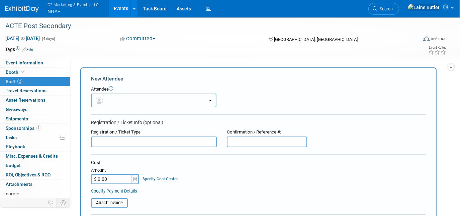
click at [108, 101] on button "button" at bounding box center [154, 100] width 126 height 14
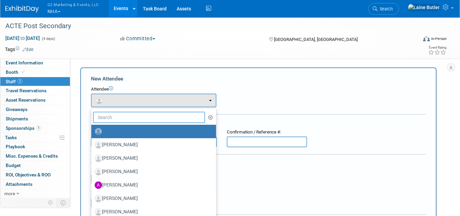
click at [114, 118] on input "text" at bounding box center [149, 116] width 112 height 11
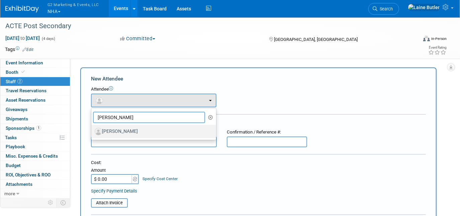
type input "Kelly"
click at [115, 130] on label "Kelly Cobb" at bounding box center [152, 131] width 115 height 11
click at [92, 130] on input "Kelly Cobb" at bounding box center [90, 130] width 4 height 4
select select "61d9e6b1-0341-4bc2-b069-6e85df152c33"
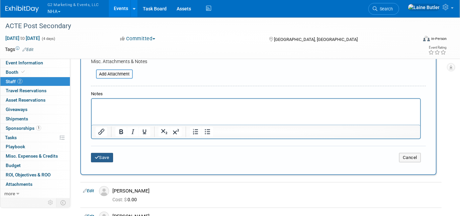
click at [109, 153] on button "Save" at bounding box center [102, 157] width 22 height 9
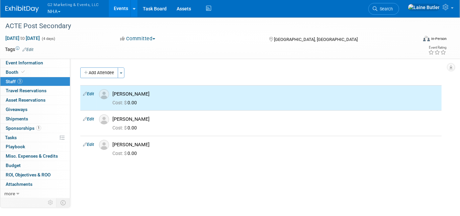
click at [103, 67] on div "Group Focus: National Healthcareer Association Ascend Healthcare Workforce Solu…" at bounding box center [258, 127] width 377 height 138
click at [106, 76] on button "Add Attendee" at bounding box center [99, 72] width 38 height 11
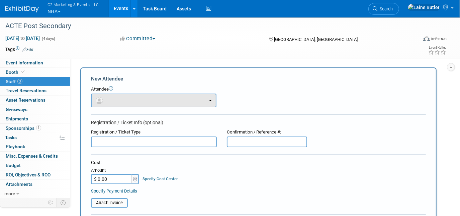
drag, startPoint x: 145, startPoint y: 111, endPoint x: 143, endPoint y: 105, distance: 7.0
click at [145, 111] on form "New Attendee Attendee <img src="https://www.exhibitday.com/Images/Unassigned-Us…" at bounding box center [258, 198] width 335 height 246
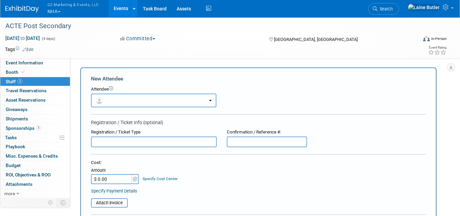
click at [141, 102] on button "button" at bounding box center [154, 100] width 126 height 14
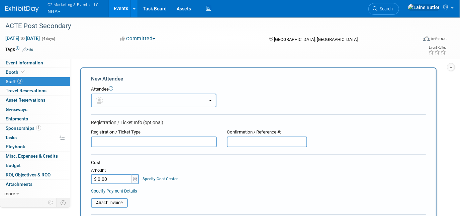
click at [135, 98] on button "button" at bounding box center [154, 100] width 126 height 14
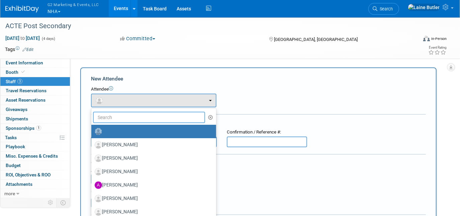
click at [135, 114] on input "text" at bounding box center [149, 116] width 112 height 11
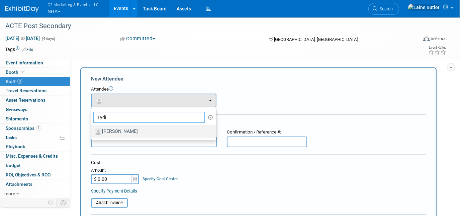
type input "Lydi"
click at [137, 129] on label "Lydia Hornick" at bounding box center [152, 131] width 115 height 11
click at [92, 129] on input "Lydia Hornick" at bounding box center [90, 130] width 4 height 4
select select "3da05998-d452-4c96-95d6-cace0d21df06"
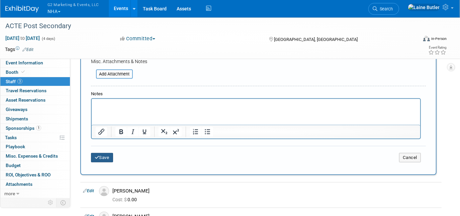
click at [112, 156] on button "Save" at bounding box center [102, 157] width 22 height 9
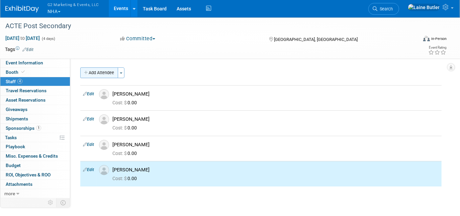
click at [99, 70] on button "Add Attendee" at bounding box center [99, 72] width 38 height 11
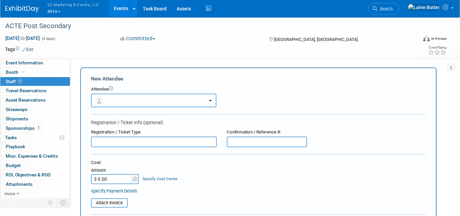
click at [109, 102] on button "button" at bounding box center [154, 100] width 126 height 14
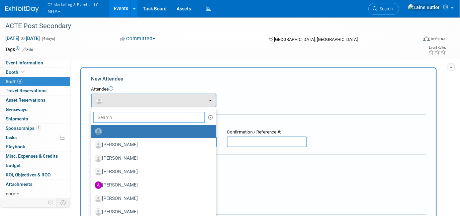
click at [112, 117] on input "text" at bounding box center [149, 116] width 112 height 11
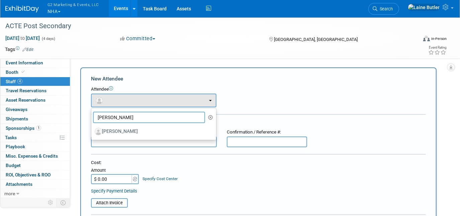
type input "Ty"
click at [447, 17] on div "ACTE Post Secondary" at bounding box center [226, 26] width 452 height 18
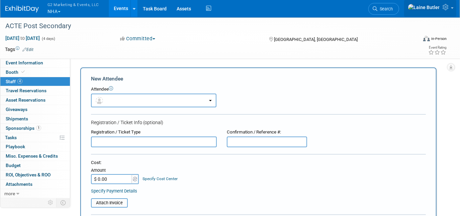
click at [446, 10] on icon at bounding box center [447, 7] width 8 height 6
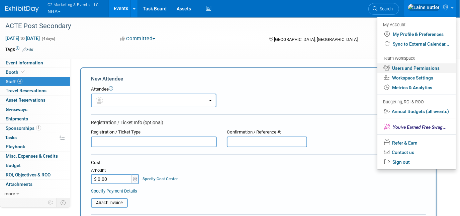
click at [429, 70] on link "Users and Permissions" at bounding box center [417, 68] width 79 height 10
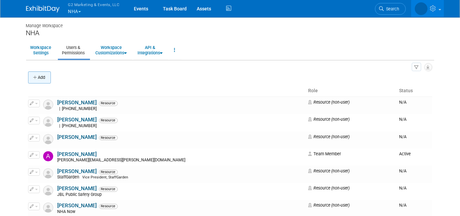
click at [49, 77] on div "Add" at bounding box center [230, 78] width 404 height 14
click at [37, 77] on icon "button" at bounding box center [35, 77] width 5 height 4
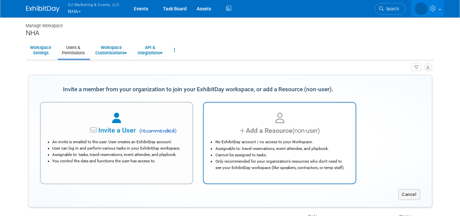
click at [263, 145] on li "Assignable to: travel reservations, event attendee, and playbook." at bounding box center [282, 148] width 132 height 6
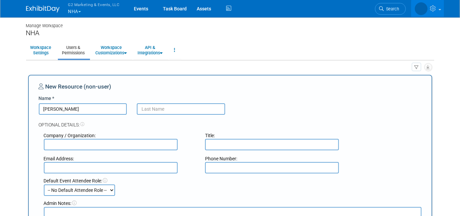
type input "[PERSON_NAME]"
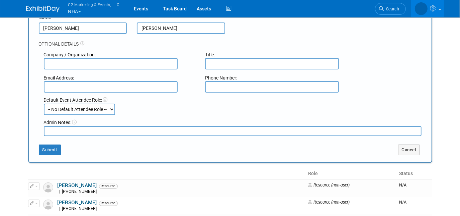
scroll to position [91, 0]
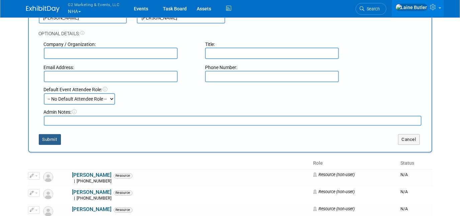
type input "Lawson"
click at [55, 134] on button "Submit" at bounding box center [50, 139] width 22 height 11
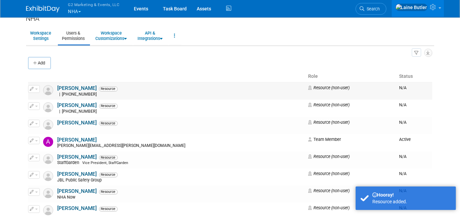
scroll to position [0, 0]
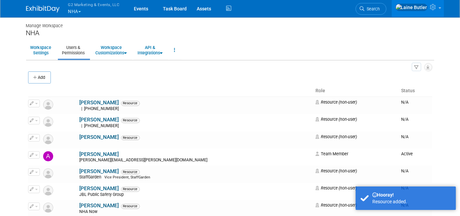
click at [39, 8] on img at bounding box center [42, 9] width 33 height 7
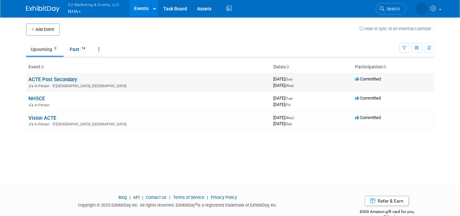
click at [54, 78] on link "ACTE Post Secondary" at bounding box center [53, 79] width 49 height 6
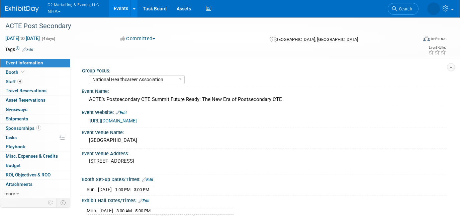
select select "National Healthcareer Association"
select select "In-house Created Form w/ Link"
click at [10, 80] on span "Staff 4" at bounding box center [14, 81] width 17 height 5
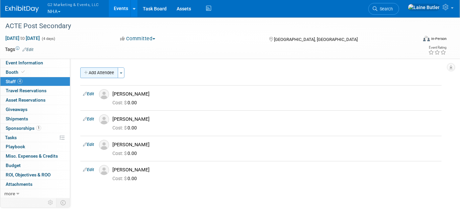
click at [105, 74] on button "Add Attendee" at bounding box center [99, 72] width 38 height 11
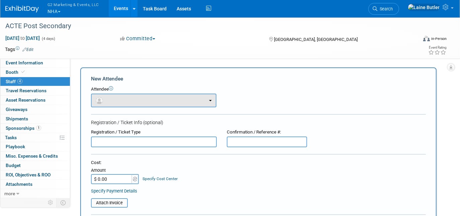
click at [118, 94] on div "Attendee <img src="[URL][DOMAIN_NAME]" style="width: 22px; height: 22px; border…" at bounding box center [258, 96] width 335 height 21
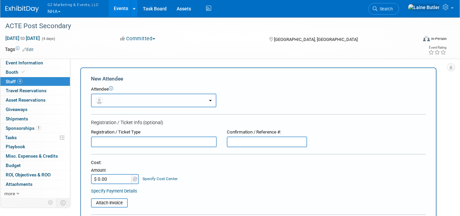
click at [119, 96] on button "button" at bounding box center [154, 100] width 126 height 14
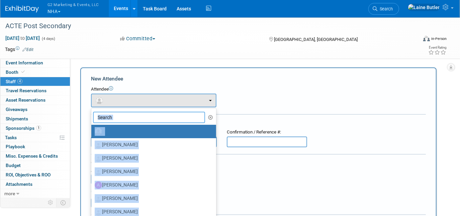
click at [125, 114] on input "text" at bounding box center [149, 116] width 112 height 11
click at [129, 118] on input "text" at bounding box center [149, 116] width 112 height 11
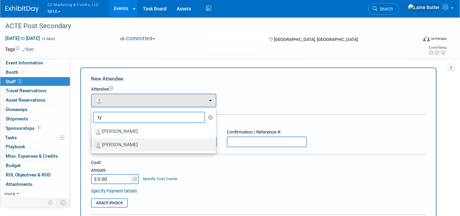
type input "ty"
click at [156, 140] on label "Ty Lawson" at bounding box center [152, 144] width 115 height 11
click at [92, 142] on input "Ty Lawson" at bounding box center [90, 144] width 4 height 4
select select "b35dc0b1-32df-4a85-b3f7-7e0700464876"
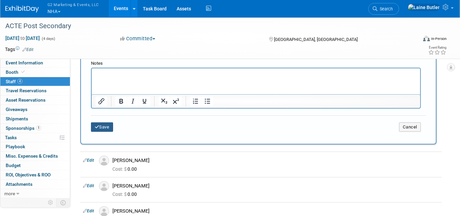
click at [96, 122] on button "Save" at bounding box center [102, 126] width 22 height 9
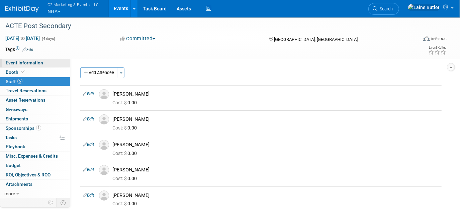
drag, startPoint x: 41, startPoint y: 70, endPoint x: 41, endPoint y: 59, distance: 11.1
click at [41, 70] on link "Booth" at bounding box center [35, 72] width 70 height 9
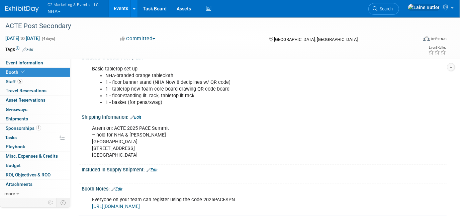
scroll to position [182, 0]
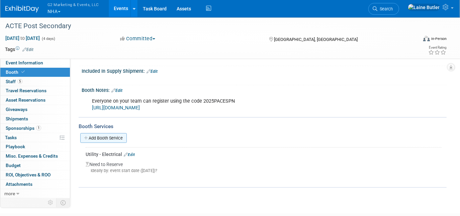
click at [114, 134] on link "Add Booth Service" at bounding box center [103, 138] width 47 height 10
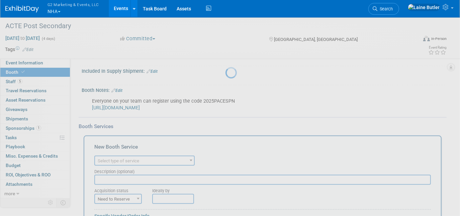
scroll to position [0, 0]
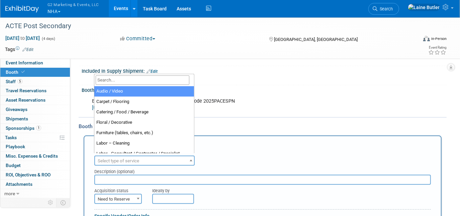
click at [143, 159] on span "Select type of service" at bounding box center [144, 160] width 99 height 9
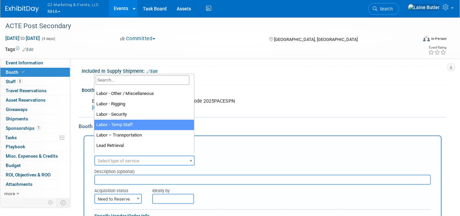
scroll to position [171, 0]
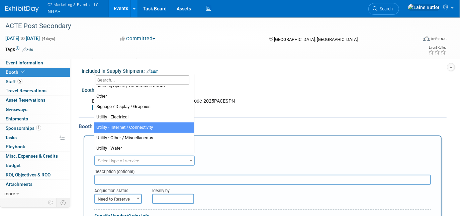
select select "18"
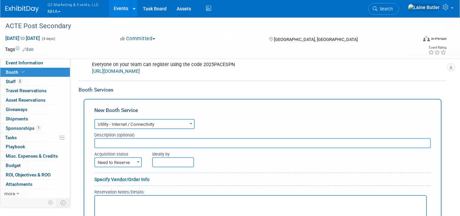
scroll to position [243, 0]
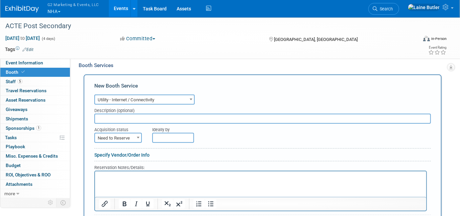
click at [123, 118] on input "text" at bounding box center [262, 118] width 337 height 10
paste input "(Complimentary up to 512Mbps)"
click at [96, 113] on input "(Complimentary up to 512Mbps)" at bounding box center [262, 118] width 337 height 10
click at [99, 113] on input "(Complimentary up to 512Mbps)" at bounding box center [262, 118] width 337 height 10
click at [210, 113] on input "Show Provided Complimentary up to 512Mbps)" at bounding box center [262, 118] width 337 height 10
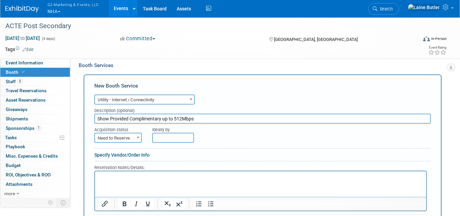
click at [160, 115] on input "Show Provided Complimentary up to 512Mbps" at bounding box center [262, 118] width 337 height 10
type input "Show Provided Complimentary wifi up to 512Mbps"
click at [128, 133] on span "Need to Reserve" at bounding box center [118, 137] width 46 height 9
select select "2"
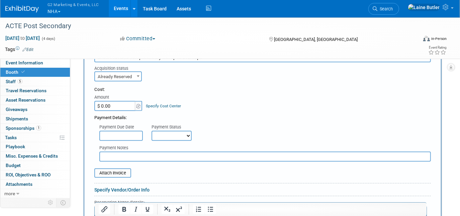
scroll to position [365, 0]
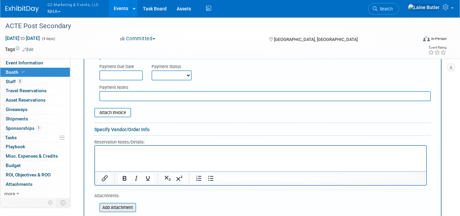
click at [121, 204] on input "file" at bounding box center [96, 207] width 80 height 8
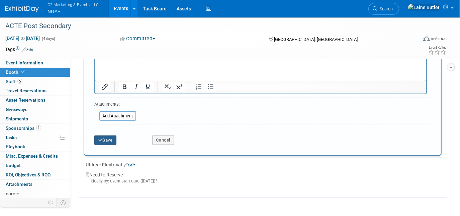
click at [110, 138] on button "Save" at bounding box center [105, 139] width 22 height 9
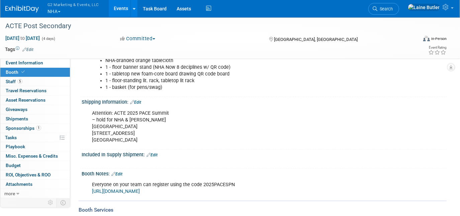
scroll to position [0, 0]
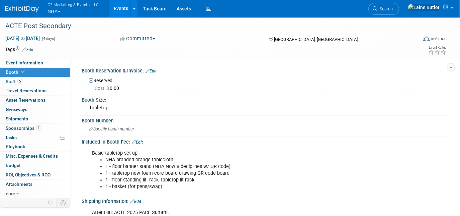
click at [71, 10] on button "G2 Marketing & Events, LLC NHA" at bounding box center [77, 8] width 61 height 17
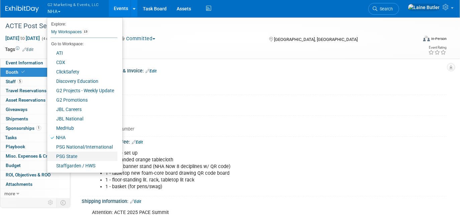
click at [98, 154] on link "PSG State" at bounding box center [82, 155] width 70 height 9
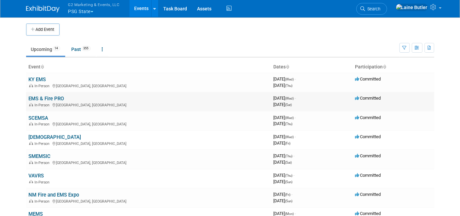
click at [35, 97] on link "EMS & Fire PRO" at bounding box center [46, 98] width 35 height 6
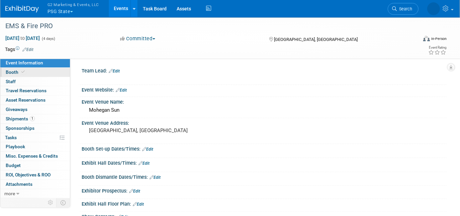
click at [27, 74] on link "Booth" at bounding box center [35, 72] width 70 height 9
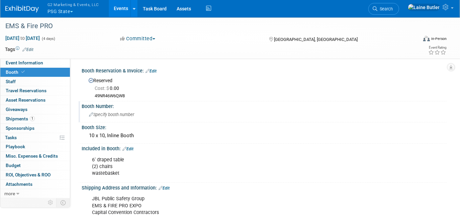
click at [107, 117] on div "Specify booth number" at bounding box center [264, 114] width 355 height 10
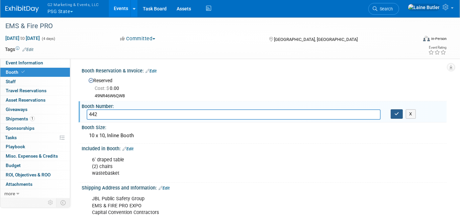
type input "442"
click at [395, 116] on button "button" at bounding box center [397, 113] width 12 height 9
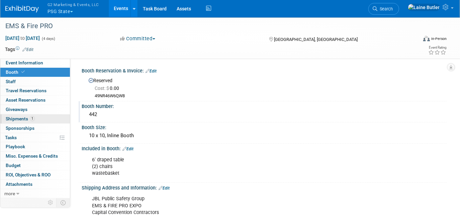
drag, startPoint x: 12, startPoint y: 121, endPoint x: 15, endPoint y: 122, distance: 3.5
click at [12, 121] on link "1 Shipments 1" at bounding box center [35, 118] width 70 height 9
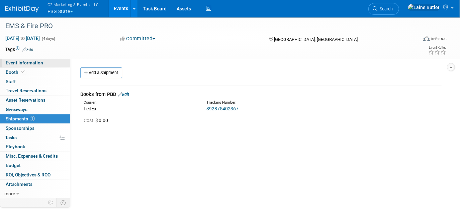
click at [33, 59] on link "Event Information" at bounding box center [35, 62] width 70 height 9
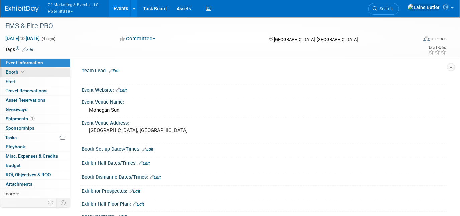
click at [56, 73] on link "Booth" at bounding box center [35, 72] width 70 height 9
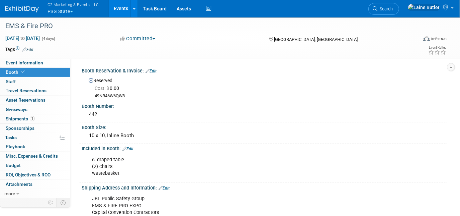
click at [56, 7] on span "G2 Marketing & Events, LLC" at bounding box center [74, 4] width 52 height 7
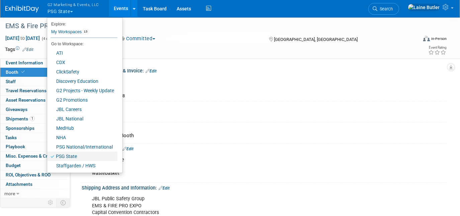
click at [88, 158] on link "PSG State" at bounding box center [82, 155] width 70 height 9
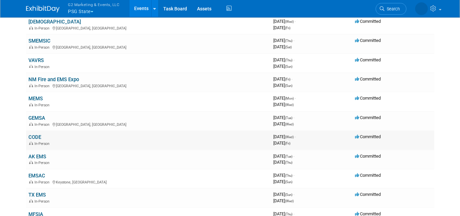
scroll to position [122, 0]
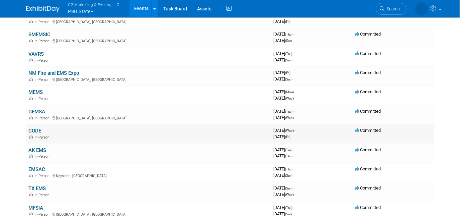
click at [37, 129] on link "CODE" at bounding box center [35, 131] width 13 height 6
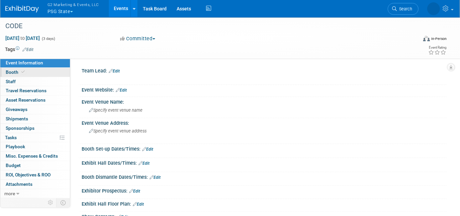
click at [16, 70] on span "Booth" at bounding box center [16, 71] width 20 height 5
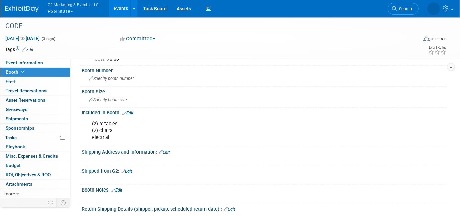
scroll to position [61, 0]
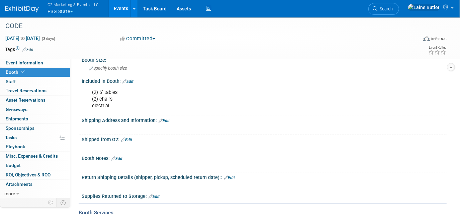
click at [165, 121] on link "Edit" at bounding box center [164, 120] width 11 height 5
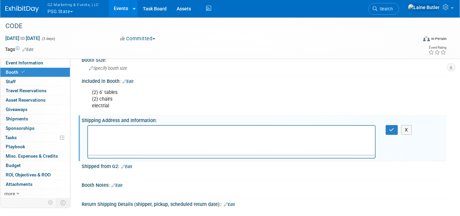
scroll to position [0, 0]
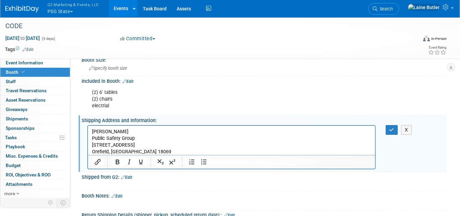
click at [91, 129] on body "Eileen Ward Public Safety Group 4801 Kernsville Road Orefield, PA 18069" at bounding box center [231, 141] width 280 height 27
click at [386, 129] on button "button" at bounding box center [392, 130] width 12 height 10
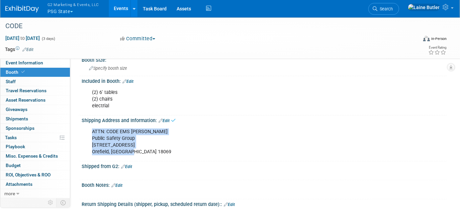
drag, startPoint x: 150, startPoint y: 153, endPoint x: 93, endPoint y: 131, distance: 61.6
click at [93, 131] on div "ATTN: CODE EMS Eileen Ward Public Safety Group 4801 Kernsville Road Orefield, P…" at bounding box center [231, 141] width 289 height 33
copy div "ATTN: CODE EMS Eileen Ward Public Safety Group 4801 Kernsville Road Orefield, P…"
click at [252, 147] on div "ATTN: CODE EMS Eileen Ward Public Safety Group 4801 Kernsville Road Orefield, P…" at bounding box center [231, 141] width 289 height 33
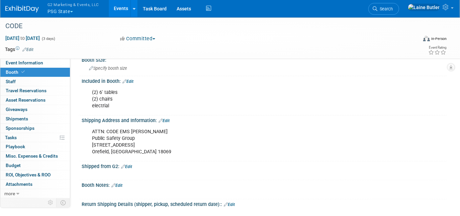
click at [233, 79] on div "Included in Booth: Edit" at bounding box center [264, 80] width 365 height 9
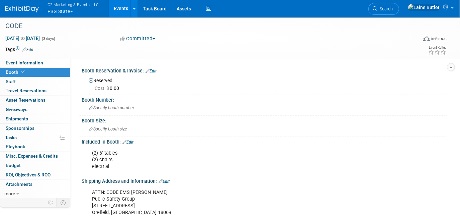
click at [69, 12] on button "G2 Marketing & Events, LLC PSG State" at bounding box center [77, 8] width 61 height 17
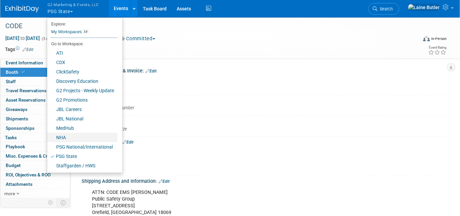
click at [79, 141] on link "NHA" at bounding box center [82, 137] width 70 height 9
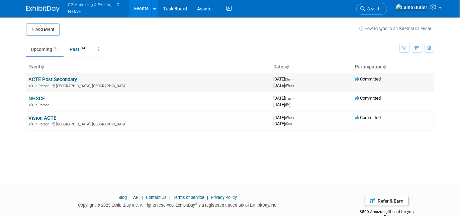
click at [55, 78] on link "ACTE Post Secondary" at bounding box center [53, 79] width 49 height 6
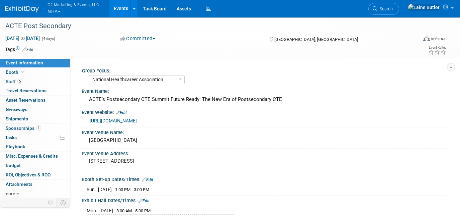
select select "National Healthcareer Association"
select select "In-house Created Form w/ Link"
click at [19, 117] on span "Shipments 0" at bounding box center [17, 118] width 22 height 5
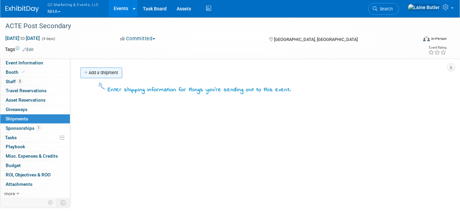
click at [97, 77] on link "Add a Shipment" at bounding box center [101, 72] width 42 height 11
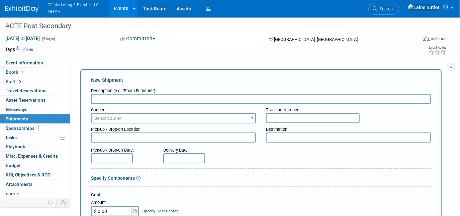
click at [105, 104] on div "Courier:" at bounding box center [173, 108] width 165 height 9
click at [111, 100] on input "text" at bounding box center [261, 99] width 340 height 10
type input "Supplies from G2"
click at [114, 118] on span "Select courier" at bounding box center [107, 117] width 27 height 5
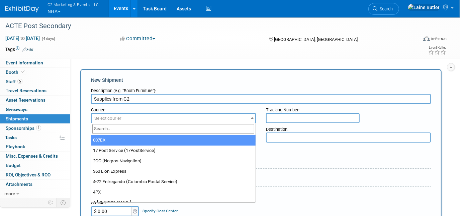
click at [113, 132] on input "search" at bounding box center [173, 129] width 162 height 10
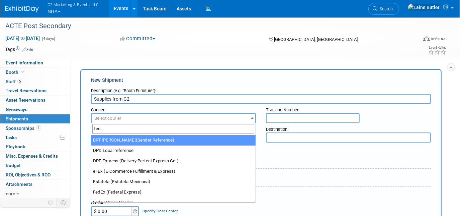
type input "fed"
select select "206"
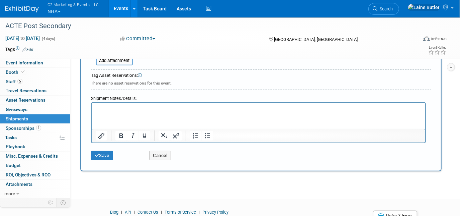
scroll to position [213, 0]
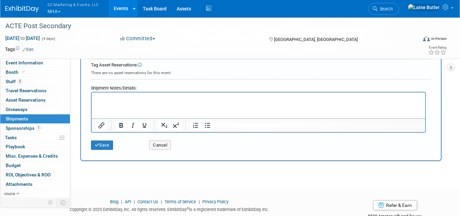
click at [104, 149] on div "Save Cancel" at bounding box center [261, 143] width 340 height 20
click at [103, 142] on button "Save" at bounding box center [102, 144] width 22 height 9
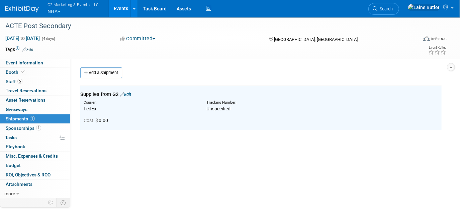
scroll to position [0, 0]
click at [117, 77] on link "Add a Shipment" at bounding box center [101, 72] width 42 height 11
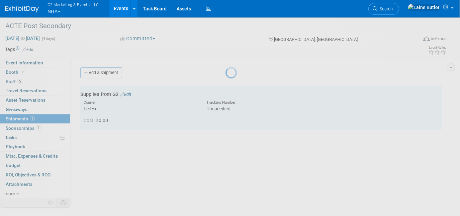
click at [226, 74] on div at bounding box center [230, 108] width 9 height 216
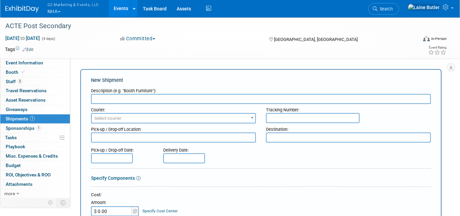
type input "O"
type input "P"
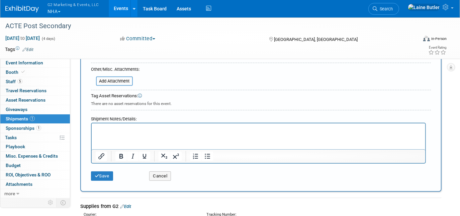
scroll to position [182, 0]
type input "Outbound Through Fedex"
click at [105, 178] on div "Save Cancel" at bounding box center [261, 173] width 340 height 20
click at [101, 174] on button "Save" at bounding box center [102, 175] width 22 height 9
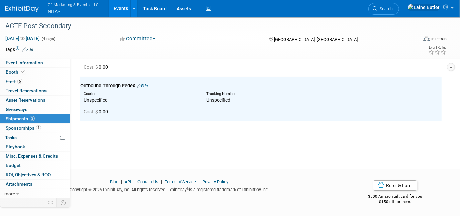
scroll to position [0, 0]
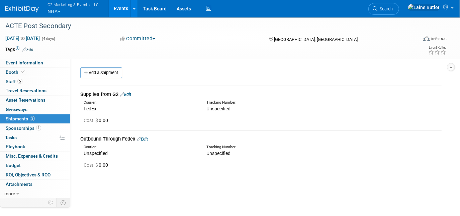
click at [67, 5] on span "G2 Marketing & Events, LLC" at bounding box center [74, 4] width 52 height 7
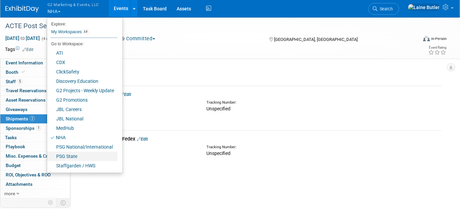
click at [98, 155] on link "PSG State" at bounding box center [82, 155] width 70 height 9
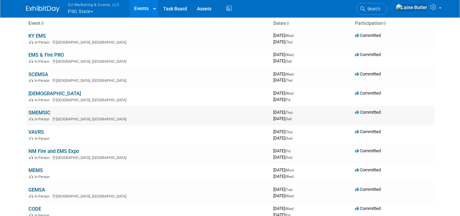
scroll to position [91, 0]
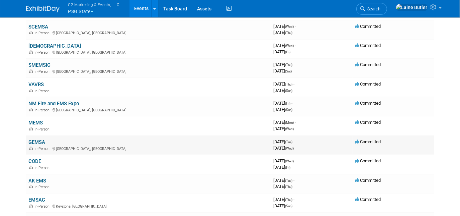
click at [31, 142] on link "GEMSA" at bounding box center [37, 142] width 17 height 6
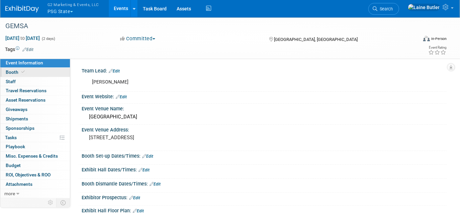
click at [48, 69] on link "Booth" at bounding box center [35, 72] width 70 height 9
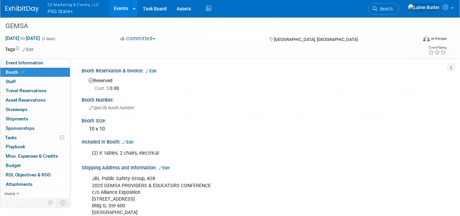
scroll to position [61, 0]
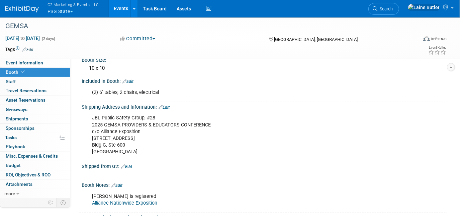
click at [12, 3] on div at bounding box center [26, 6] width 42 height 12
click at [15, 11] on img at bounding box center [21, 9] width 33 height 7
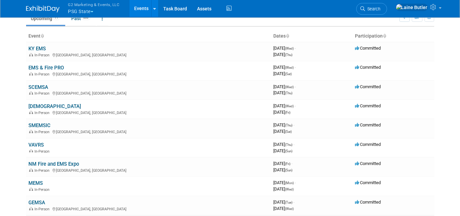
scroll to position [91, 0]
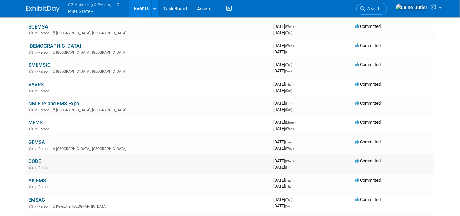
click at [36, 161] on link "CODE" at bounding box center [35, 161] width 13 height 6
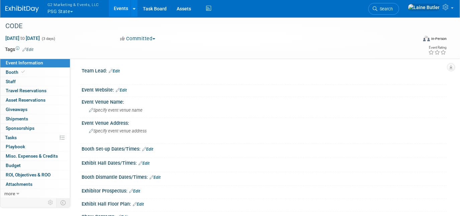
click at [14, 66] on link "Event Information" at bounding box center [35, 62] width 70 height 9
click at [13, 71] on span "Booth" at bounding box center [16, 71] width 20 height 5
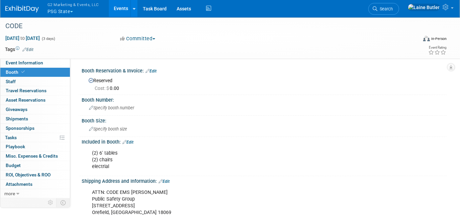
click at [25, 10] on img at bounding box center [21, 9] width 33 height 7
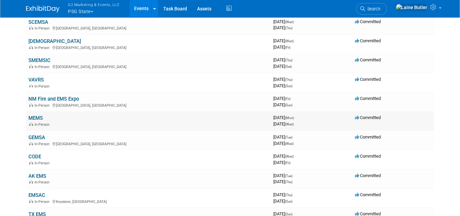
scroll to position [122, 0]
